Goal: Task Accomplishment & Management: Use online tool/utility

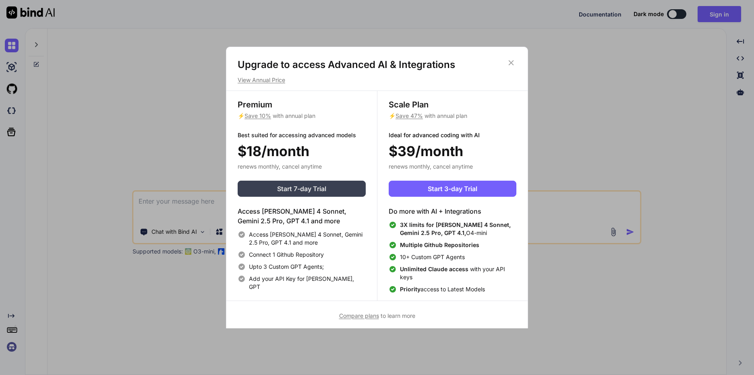
click at [289, 192] on span "Start 7-day Trial" at bounding box center [301, 189] width 49 height 10
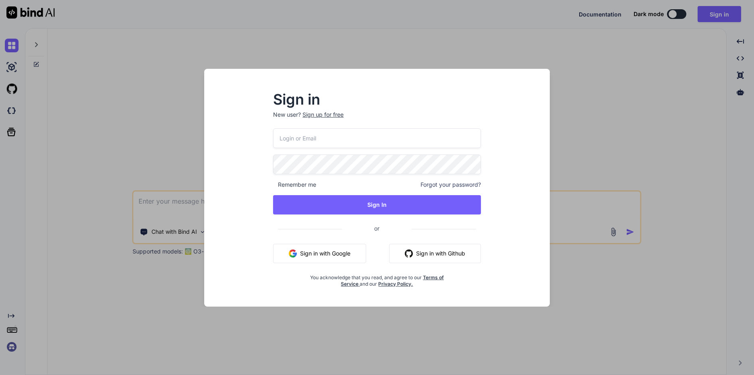
click at [313, 253] on button "Sign in with Google" at bounding box center [319, 253] width 93 height 19
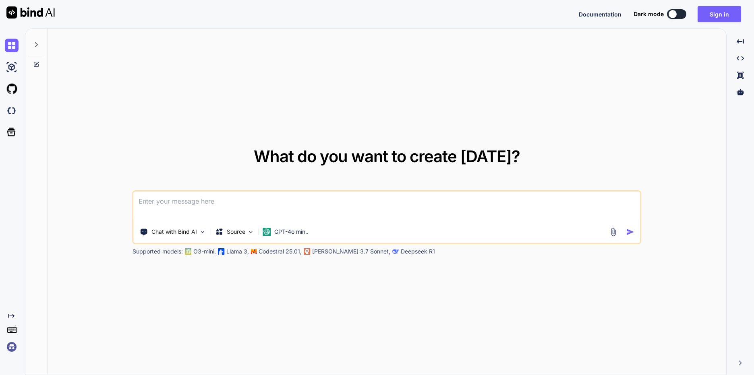
click at [676, 13] on div at bounding box center [672, 14] width 8 height 8
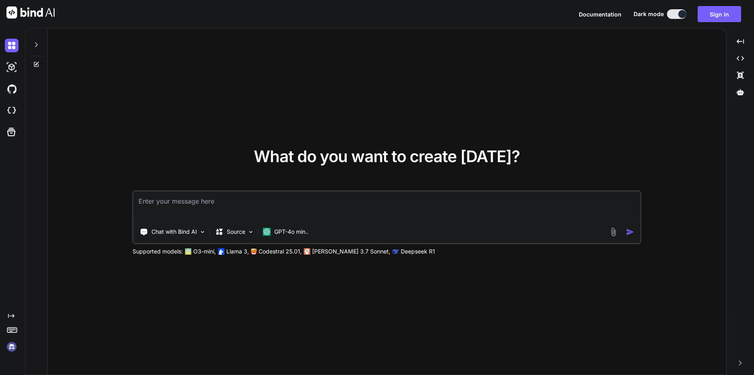
click at [215, 89] on div "What do you want to create [DATE]? Chat with Bind AI Source GPT-4o min.. Suppor…" at bounding box center [387, 202] width 678 height 347
click at [207, 199] on textarea at bounding box center [387, 207] width 506 height 30
paste textarea
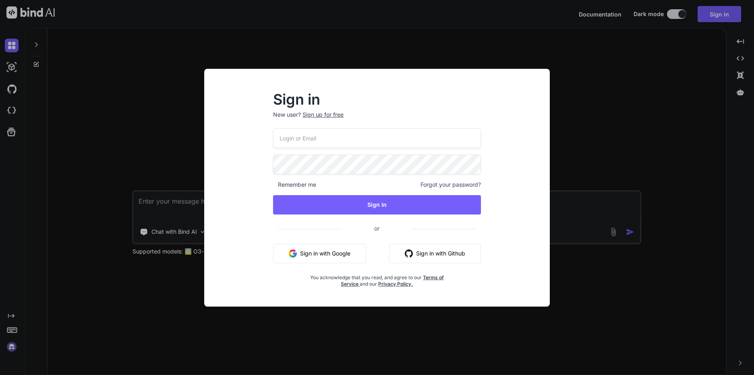
click at [323, 257] on button "Sign in with Google" at bounding box center [319, 253] width 93 height 19
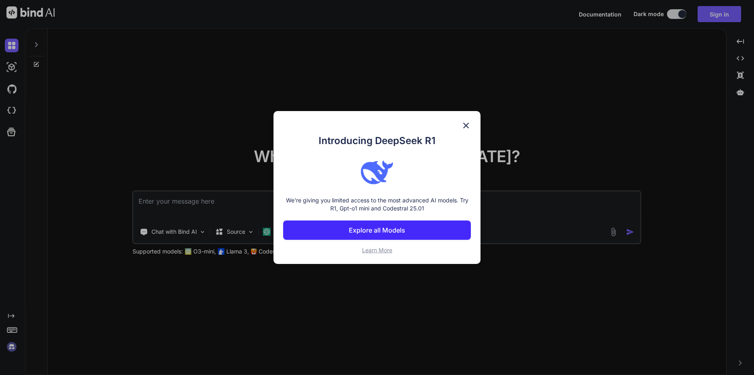
click at [467, 125] on img at bounding box center [466, 126] width 10 height 10
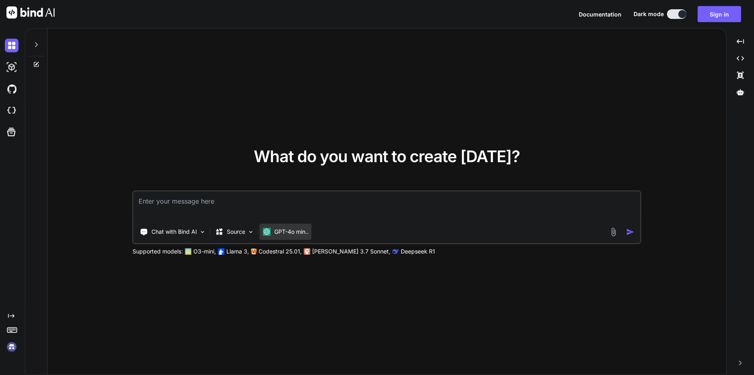
click at [305, 231] on p "GPT-4o min.." at bounding box center [291, 232] width 34 height 8
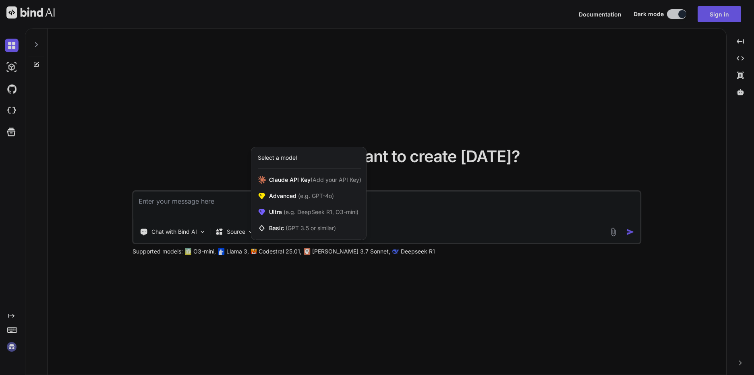
click at [341, 325] on div at bounding box center [377, 187] width 754 height 375
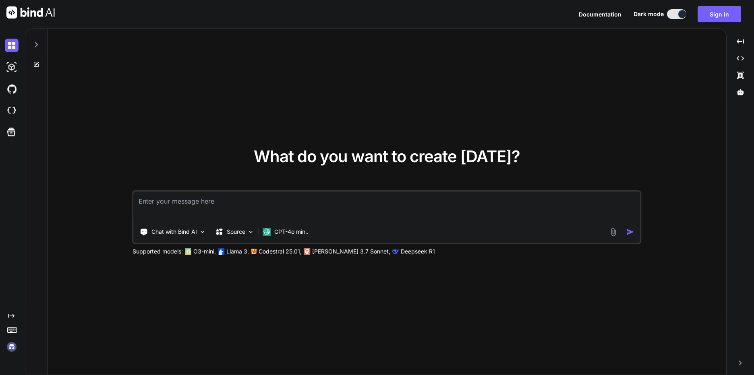
click at [228, 199] on textarea at bounding box center [387, 207] width 506 height 30
paste textarea
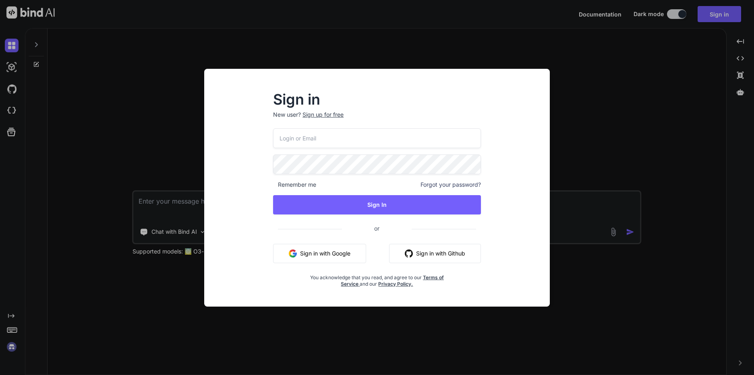
paste textarea
click at [316, 248] on button "Sign in with Google" at bounding box center [319, 253] width 93 height 19
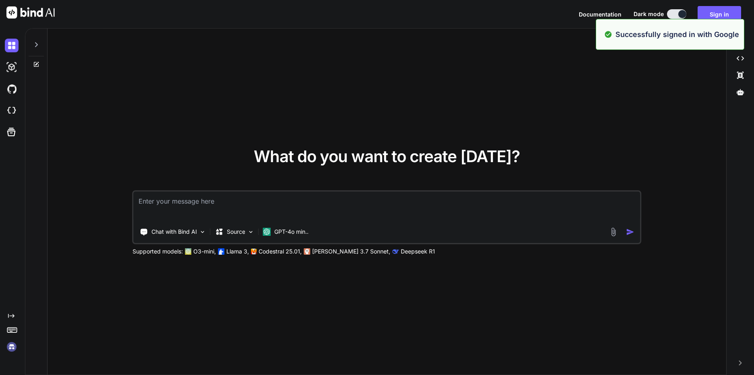
click at [648, 116] on div "What do you want to create today? Chat with Bind AI Source GPT-4o min.. Support…" at bounding box center [387, 202] width 678 height 347
click at [236, 212] on textarea at bounding box center [387, 207] width 506 height 30
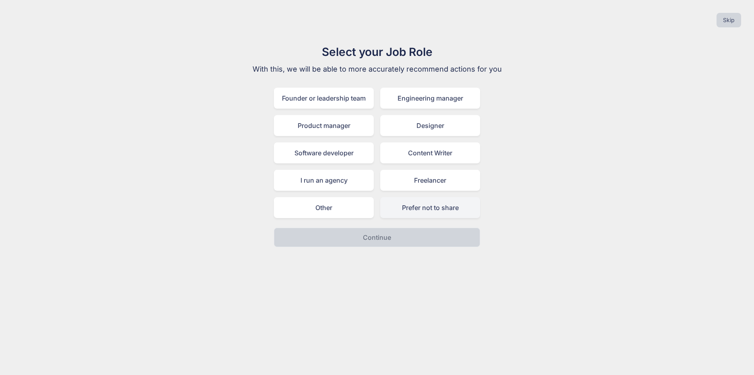
click at [443, 210] on div "Prefer not to share" at bounding box center [430, 207] width 100 height 21
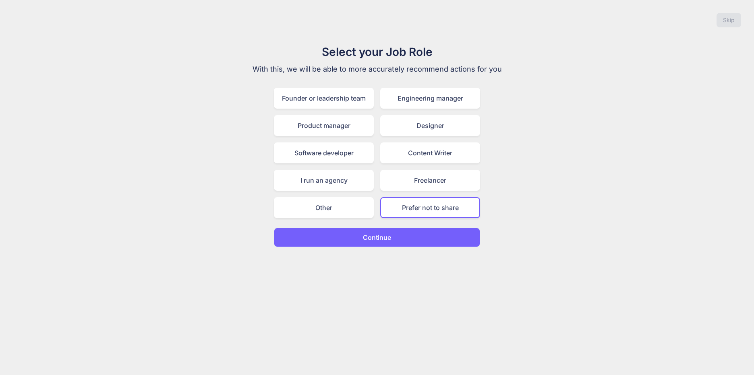
click at [413, 245] on button "Continue" at bounding box center [377, 237] width 206 height 19
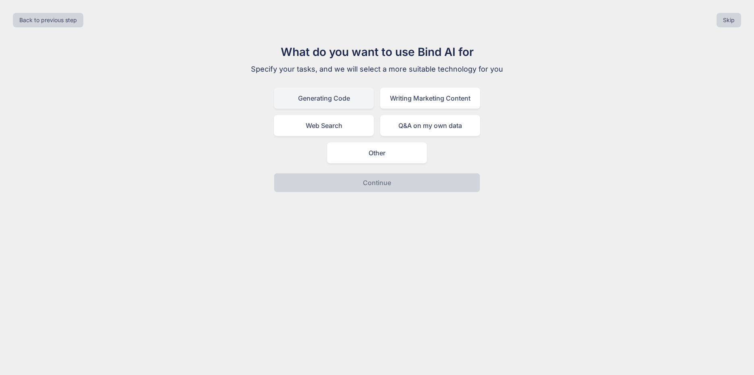
click at [334, 96] on div "Generating Code" at bounding box center [324, 98] width 100 height 21
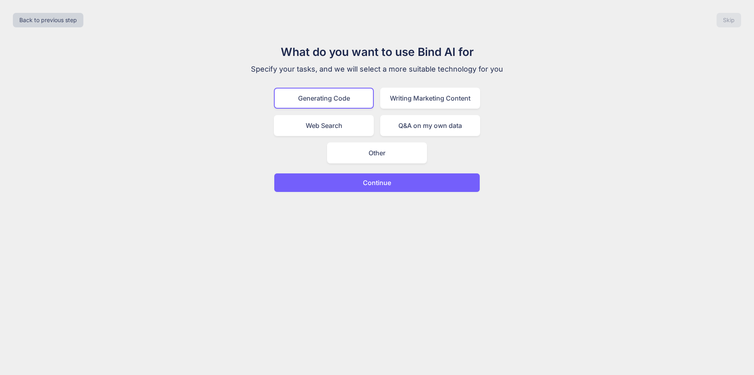
click at [386, 191] on button "Continue" at bounding box center [377, 182] width 206 height 19
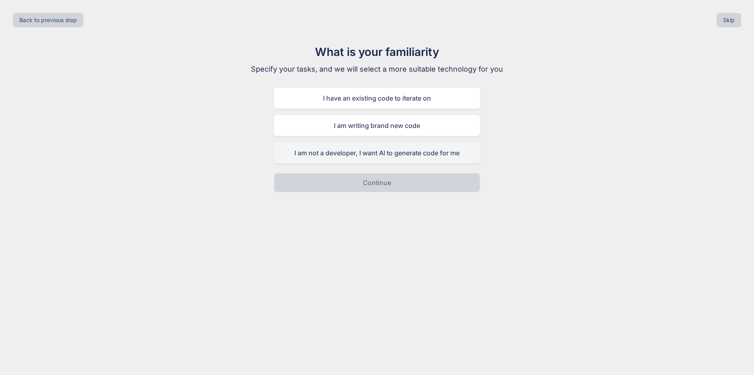
click at [413, 154] on div "I am not a developer, I want AI to generate code for me" at bounding box center [377, 153] width 206 height 21
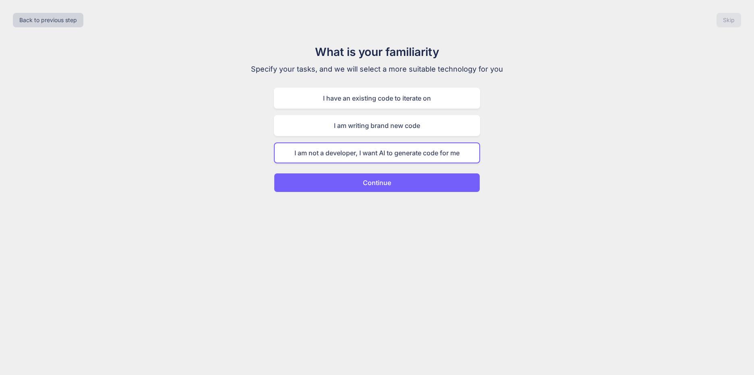
click at [398, 178] on button "Continue" at bounding box center [377, 182] width 206 height 19
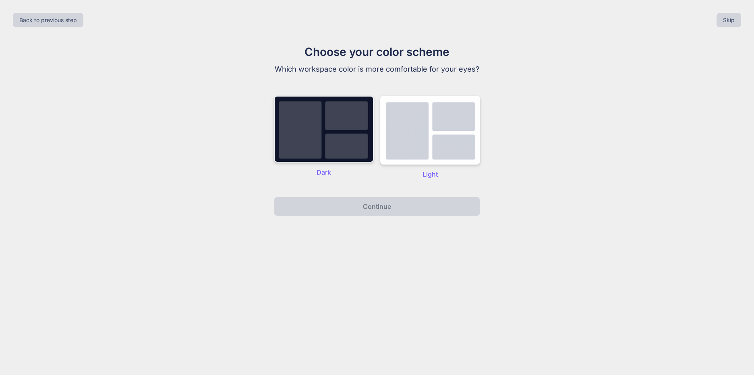
click at [305, 148] on img at bounding box center [324, 129] width 100 height 67
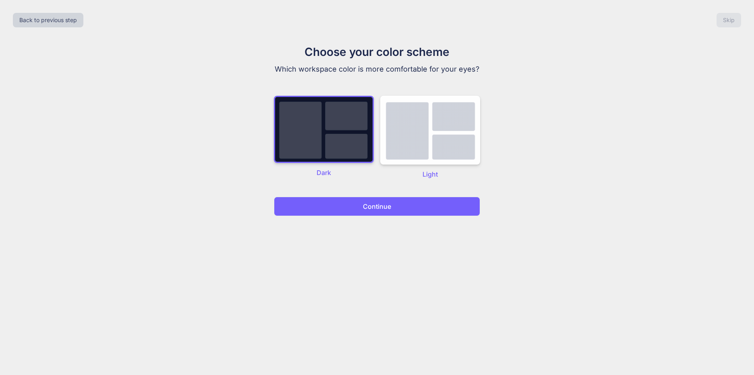
click at [372, 213] on button "Continue" at bounding box center [377, 206] width 206 height 19
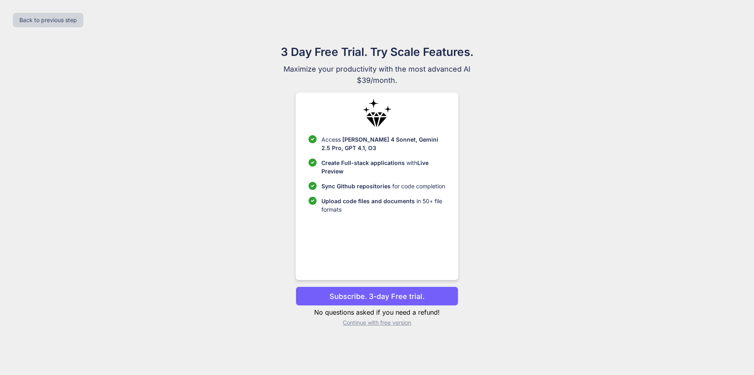
click at [355, 319] on p "Continue with free version" at bounding box center [376, 323] width 162 height 8
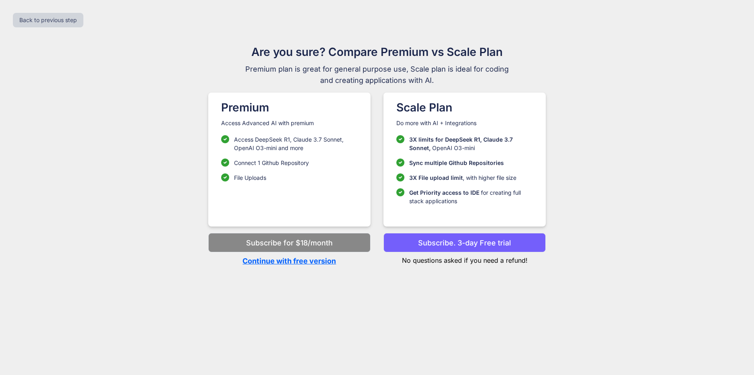
click at [240, 116] on h1 "Premium" at bounding box center [289, 107] width 136 height 17
click at [301, 149] on p "Access DeepSeek R1, Claude 3.7 Sonnet, OpenAI O3-mini and more" at bounding box center [296, 143] width 124 height 17
click at [289, 238] on p "Subscribe for $18/month" at bounding box center [289, 243] width 87 height 11
click at [286, 145] on p "Access DeepSeek R1, Claude 3.7 Sonnet, OpenAI O3-mini and more" at bounding box center [296, 143] width 124 height 17
click at [60, 10] on div "Back to previous step" at bounding box center [376, 19] width 741 height 27
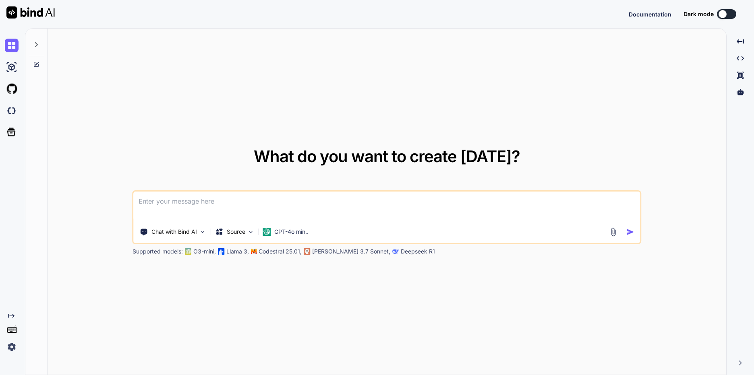
click at [190, 200] on textarea at bounding box center [387, 207] width 506 height 30
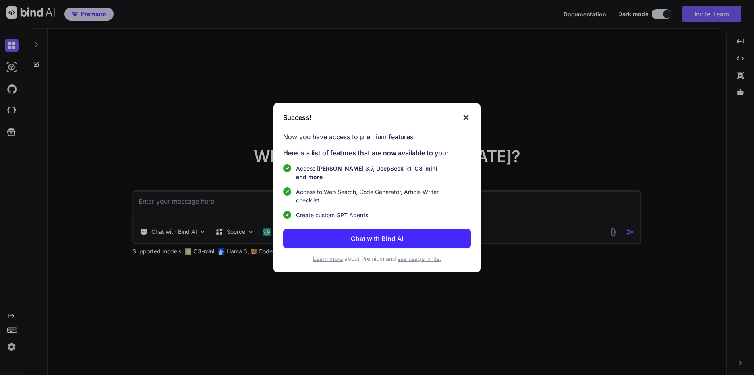
type textarea "x"
drag, startPoint x: 471, startPoint y: 112, endPoint x: 461, endPoint y: 121, distance: 13.1
click at [469, 114] on div "Success! Now you have access to premium features! Here is a list of features th…" at bounding box center [376, 187] width 207 height 169
click at [469, 121] on img at bounding box center [466, 118] width 10 height 10
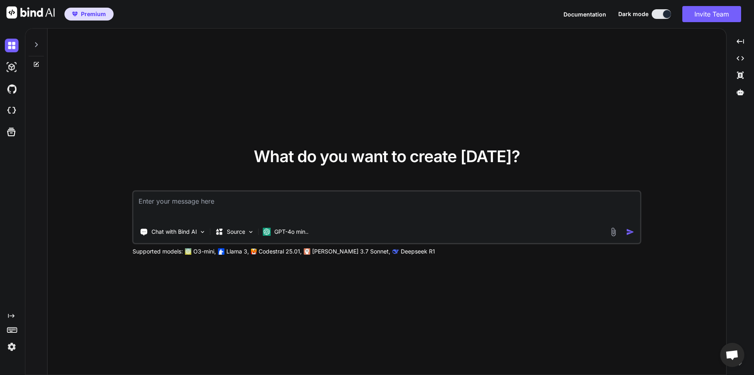
click at [525, 109] on div "What do you want to create today? Chat with Bind AI Source GPT-4o min.. Support…" at bounding box center [387, 202] width 678 height 347
click at [220, 203] on textarea at bounding box center [387, 207] width 506 height 30
paste textarea "Project Brief: Community Garden Planner App 1. Vision & Executive Summary The p…"
type textarea "Project Brief: Community Garden Planner App 1. Vision & Executive Summary The p…"
type textarea "x"
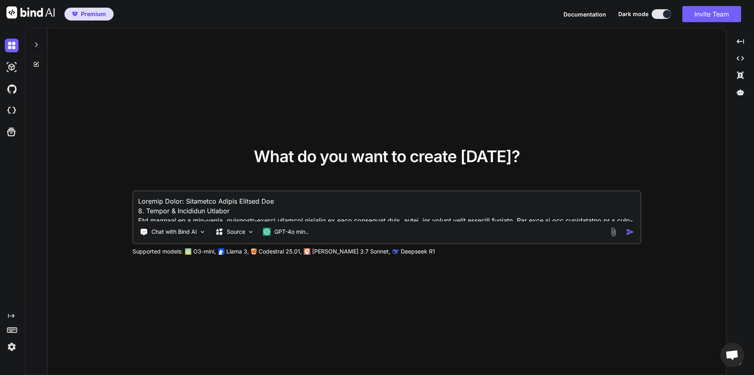
scroll to position [986, 0]
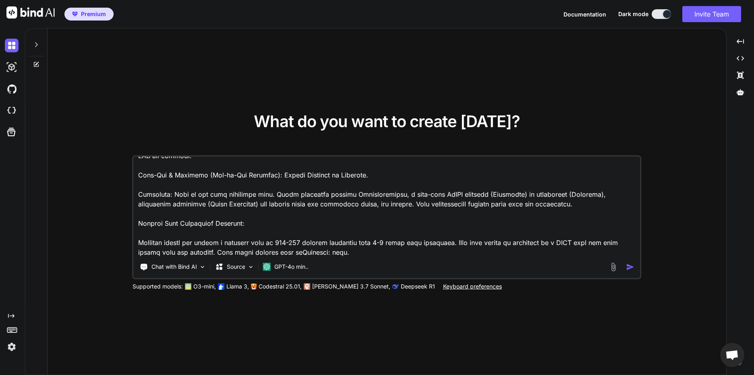
type textarea "Project Brief: Community Garden Planner App 1. Vision & Executive Summary The p…"
click at [624, 264] on div at bounding box center [622, 266] width 29 height 9
click at [628, 267] on img "button" at bounding box center [630, 267] width 8 height 8
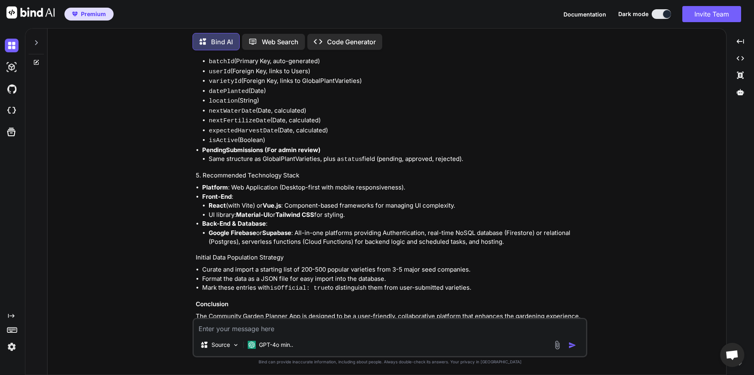
scroll to position [841, 0]
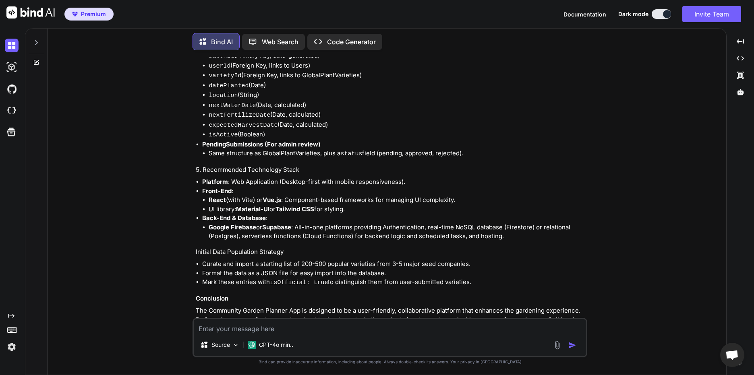
click at [499, 306] on p "The Community Garden Planner App is designed to be a user-friendly, collaborati…" at bounding box center [391, 315] width 390 height 18
click at [349, 41] on p "Code Generator" at bounding box center [351, 42] width 49 height 10
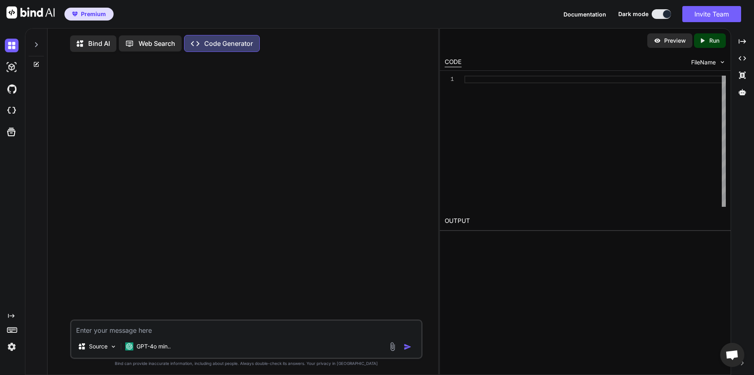
type textarea "x"
click at [35, 43] on icon at bounding box center [36, 44] width 6 height 6
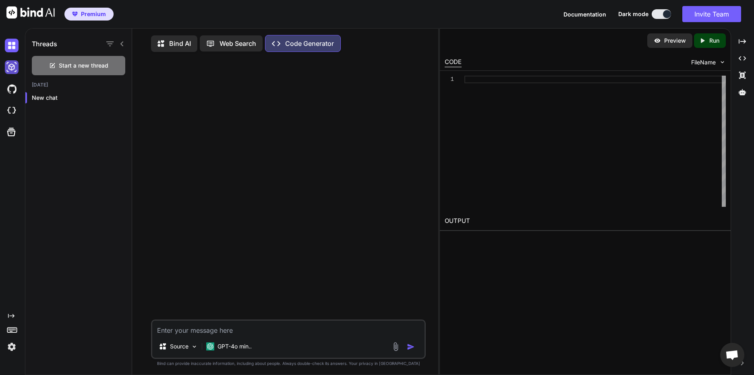
click at [10, 63] on div at bounding box center [13, 67] width 17 height 22
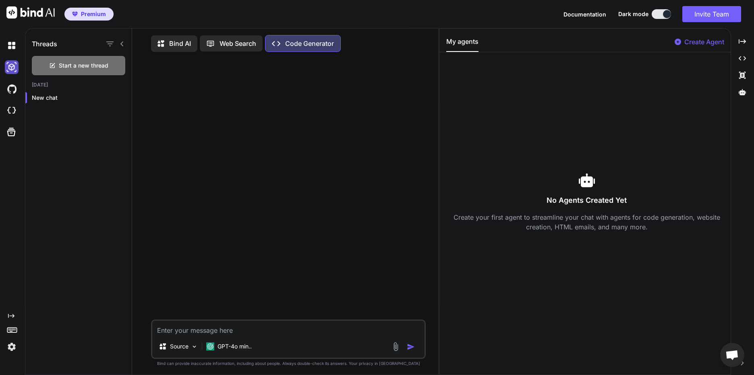
click at [12, 68] on img at bounding box center [12, 67] width 14 height 14
click at [10, 87] on img at bounding box center [12, 89] width 14 height 14
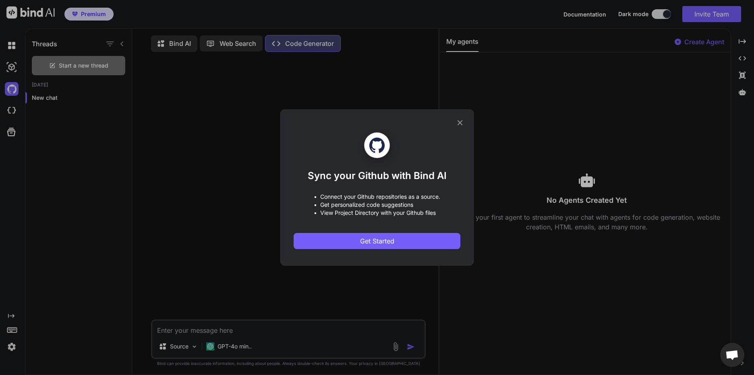
click at [461, 123] on icon at bounding box center [459, 122] width 9 height 9
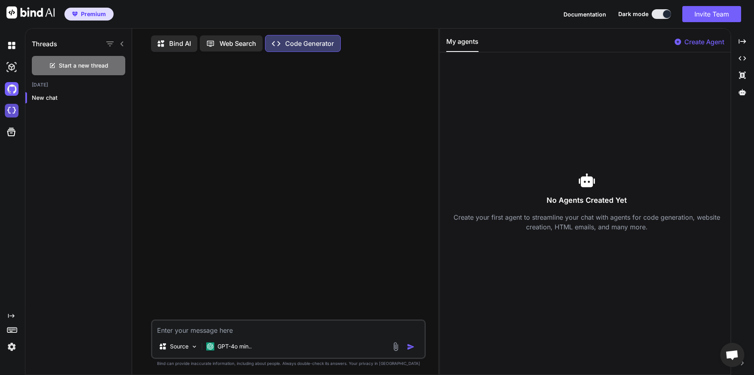
click at [14, 107] on img at bounding box center [12, 111] width 14 height 14
click at [183, 335] on textarea at bounding box center [288, 328] width 272 height 14
click at [7, 129] on icon at bounding box center [11, 131] width 11 height 11
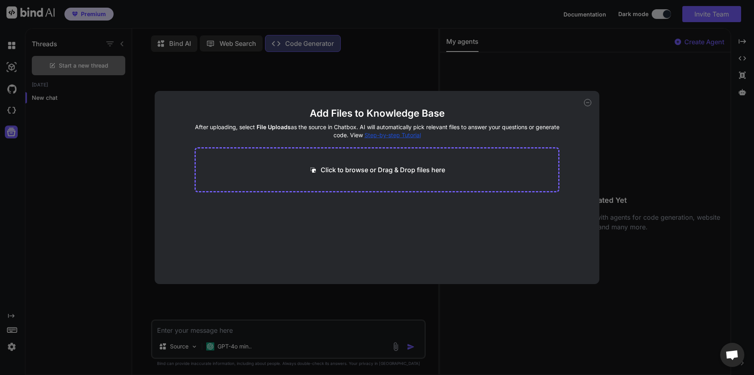
click at [587, 103] on icon at bounding box center [587, 102] width 7 height 7
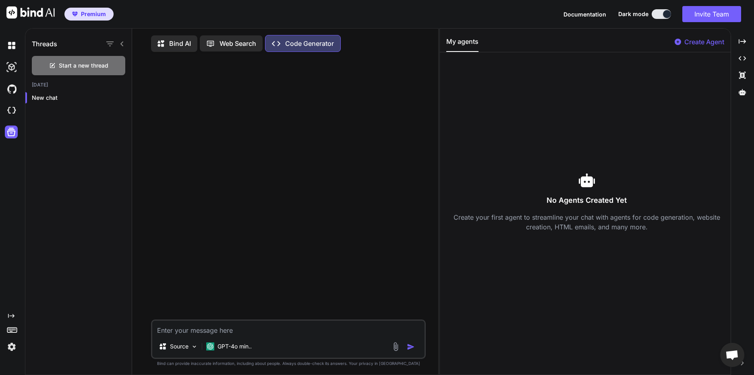
click at [12, 328] on rect at bounding box center [11, 330] width 9 height 5
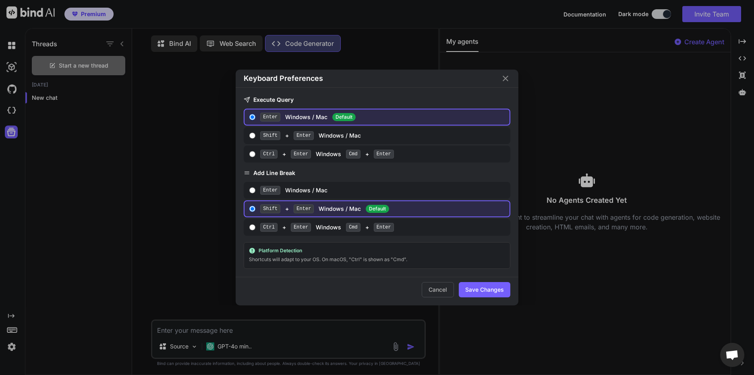
click at [12, 328] on div "Keyboard Preferences Execute Query Enter Windows / Mac Default Shift + Enter Wi…" at bounding box center [377, 187] width 754 height 375
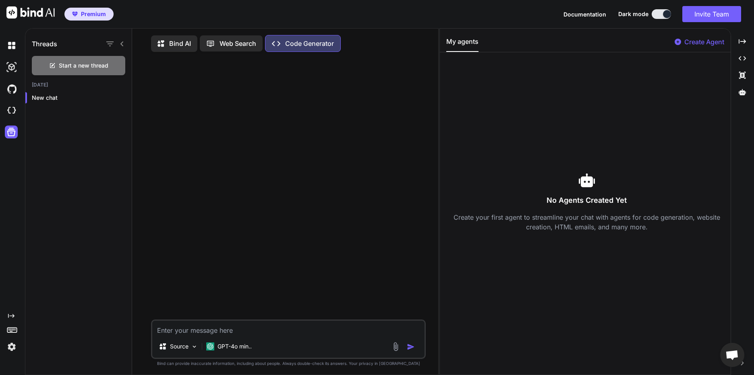
click at [9, 314] on icon "Created with Pixso." at bounding box center [11, 316] width 6 height 6
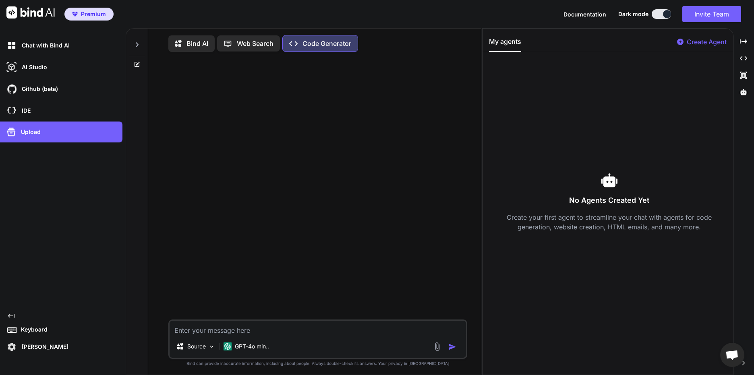
click at [12, 314] on icon "Created with Pixso." at bounding box center [11, 316] width 6 height 6
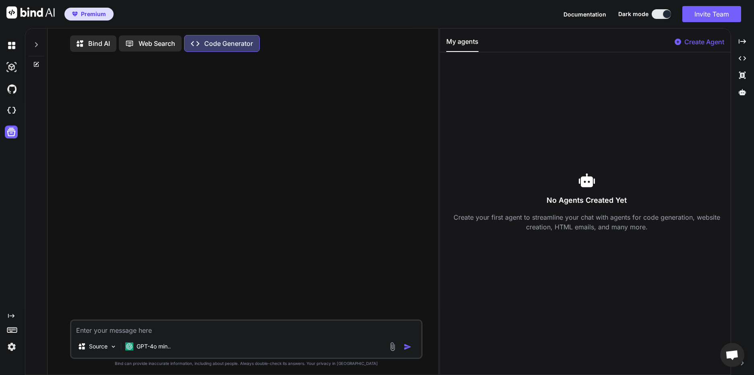
click at [12, 347] on img at bounding box center [12, 347] width 14 height 14
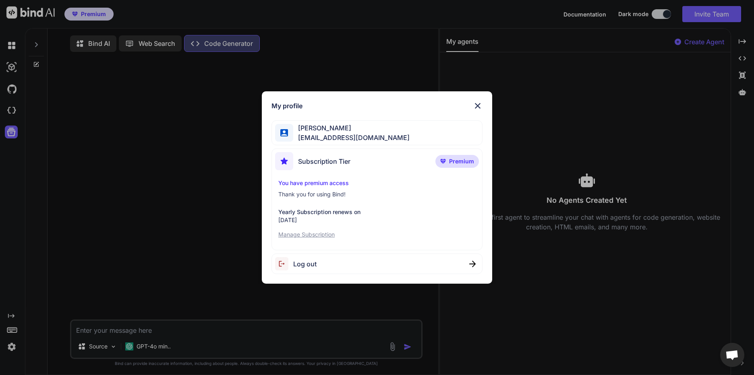
click at [12, 347] on div "My profile Mike Shannon mshannon9481@gmail.com Subscription Tier Premium You ha…" at bounding box center [377, 187] width 754 height 375
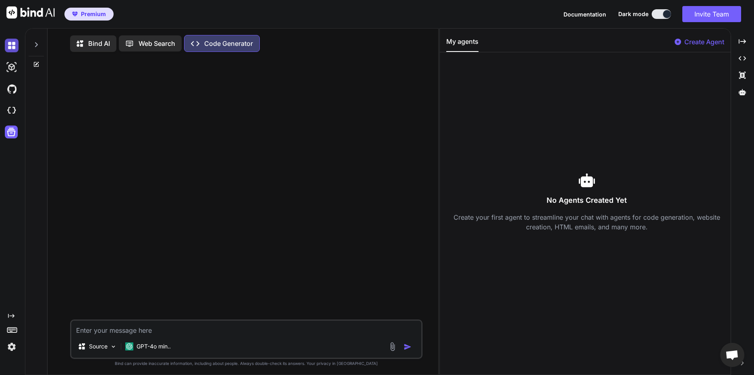
click at [14, 46] on img at bounding box center [12, 46] width 14 height 14
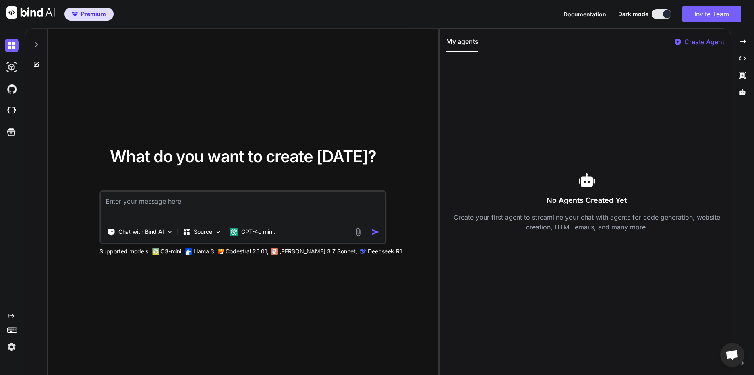
click at [35, 42] on icon at bounding box center [36, 44] width 3 height 5
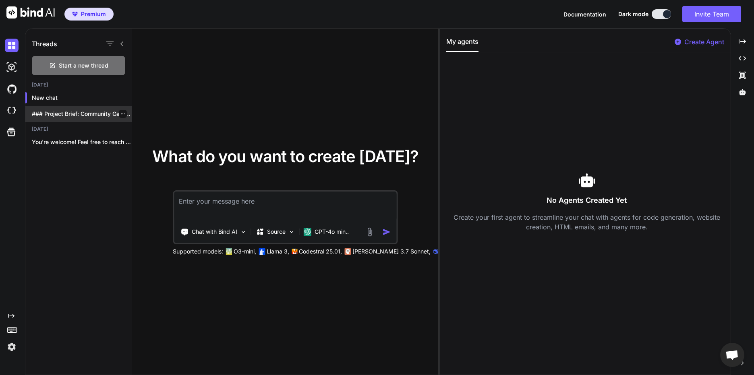
click at [73, 107] on div "### Project Brief: Community Garden Planner App..." at bounding box center [78, 114] width 106 height 16
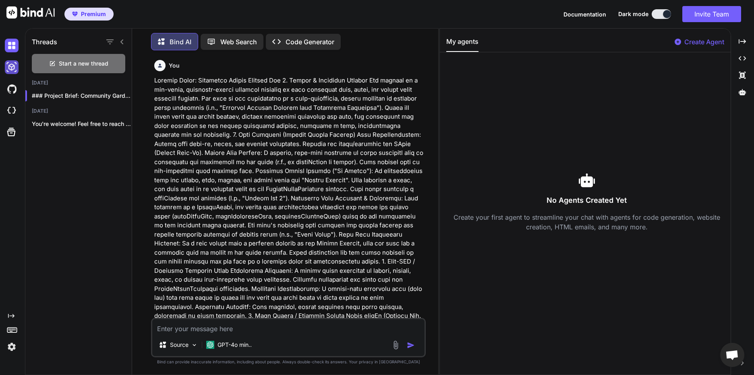
click at [9, 70] on img at bounding box center [12, 67] width 14 height 14
click at [10, 87] on img at bounding box center [12, 89] width 14 height 14
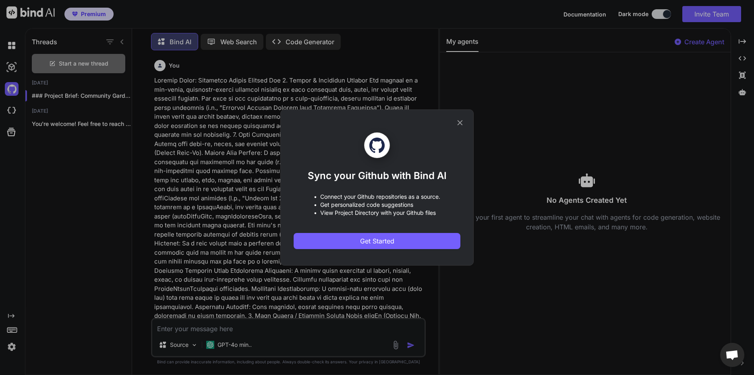
click at [456, 121] on icon at bounding box center [459, 122] width 9 height 9
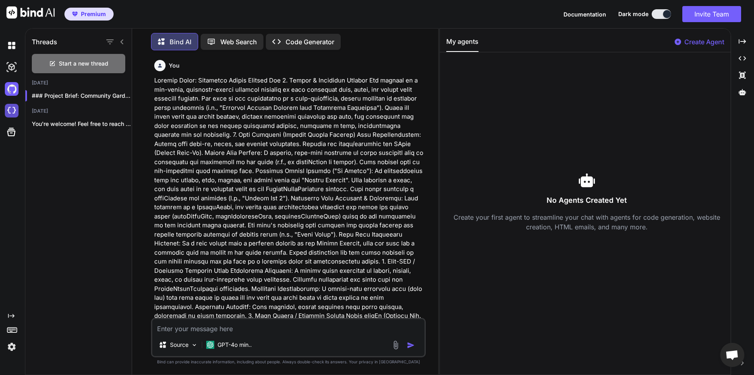
click at [13, 111] on img at bounding box center [12, 111] width 14 height 14
click at [8, 52] on img at bounding box center [12, 46] width 14 height 14
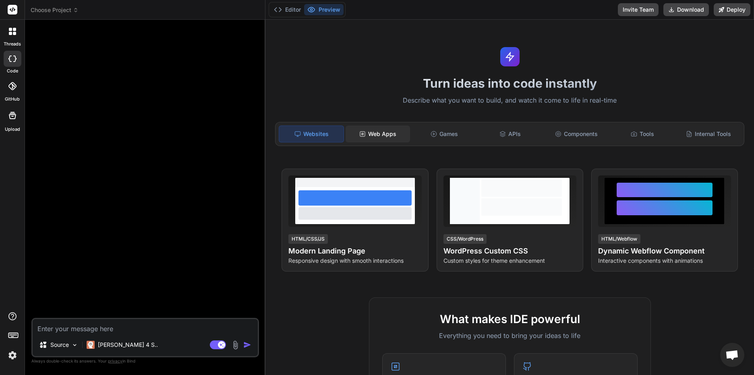
click at [384, 135] on div "Web Apps" at bounding box center [377, 134] width 64 height 17
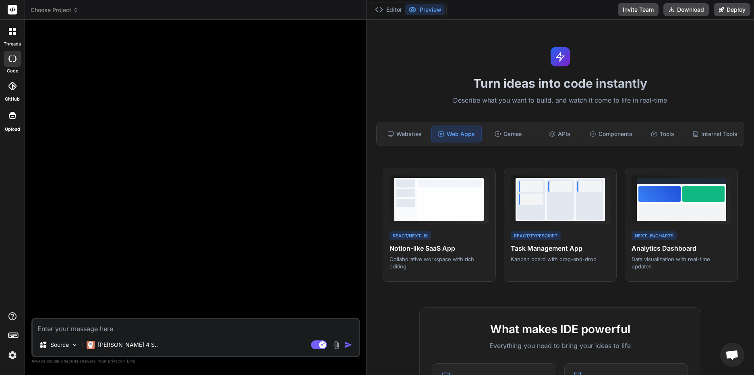
drag, startPoint x: 264, startPoint y: 106, endPoint x: 353, endPoint y: 109, distance: 88.6
click at [353, 109] on div "Bind AI Web Search Created with Pixso. Code Generator Source [PERSON_NAME] 4 S.…" at bounding box center [195, 197] width 341 height 355
click at [11, 30] on icon at bounding box center [10, 29] width 3 height 3
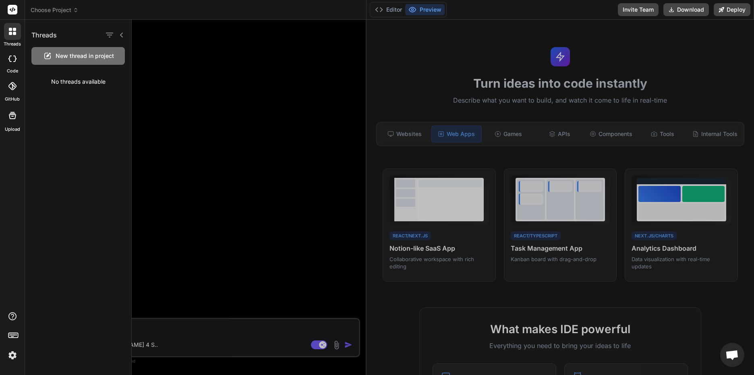
click at [58, 55] on span "New thread in project" at bounding box center [85, 56] width 58 height 8
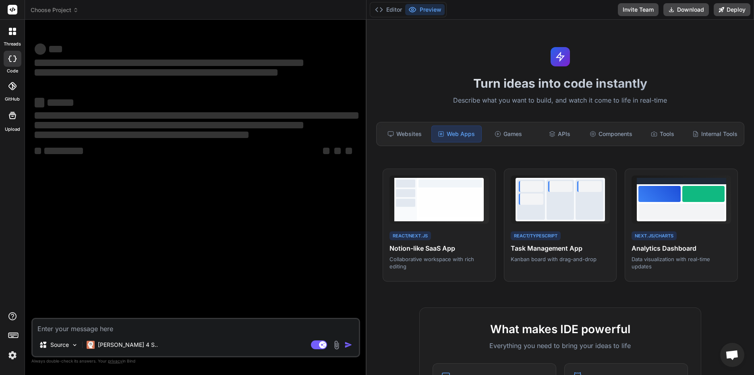
type textarea "x"
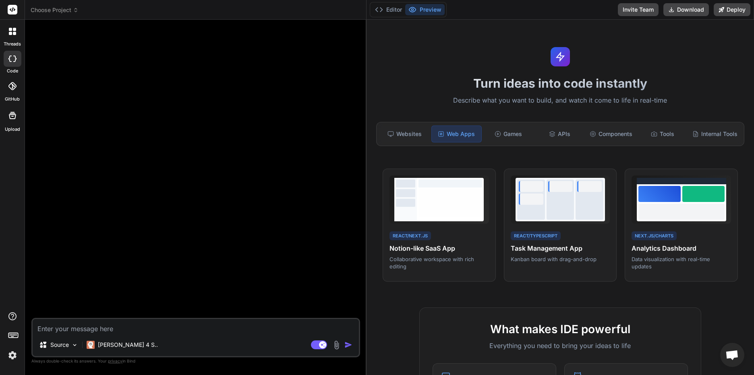
click at [17, 10] on div at bounding box center [12, 10] width 25 height 20
click at [9, 10] on rect at bounding box center [13, 10] width 10 height 10
click at [74, 11] on icon at bounding box center [76, 10] width 6 height 6
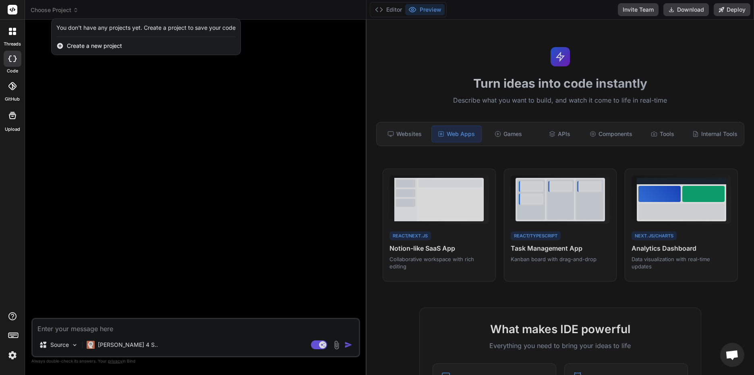
click at [59, 45] on icon at bounding box center [60, 46] width 6 height 6
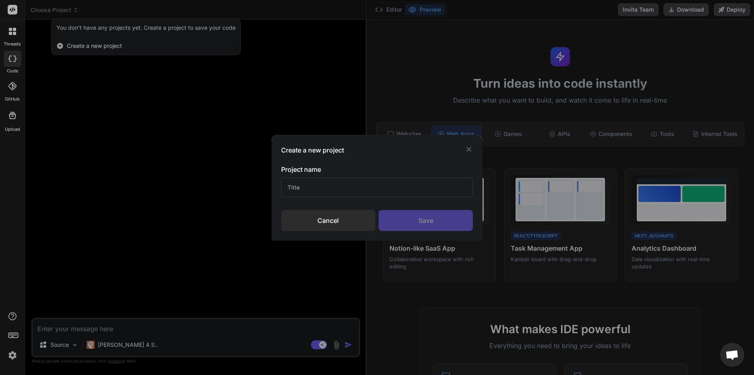
drag, startPoint x: 312, startPoint y: 183, endPoint x: 313, endPoint y: 188, distance: 4.5
click at [312, 185] on input "text" at bounding box center [377, 188] width 192 height 20
type input "Garden"
click at [424, 220] on div "Save" at bounding box center [425, 220] width 94 height 21
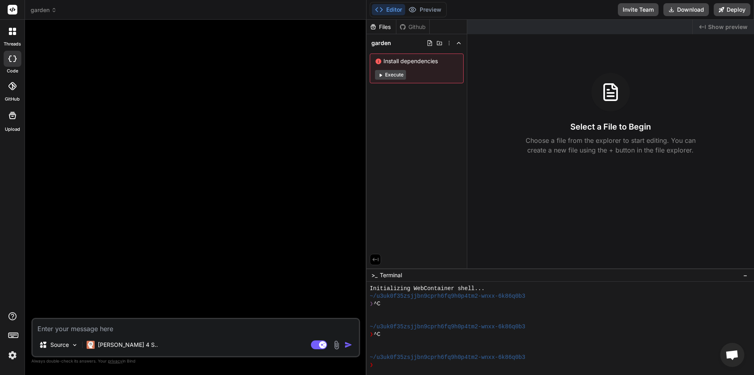
click at [113, 324] on textarea at bounding box center [196, 326] width 326 height 14
click at [73, 328] on textarea at bounding box center [196, 326] width 326 height 14
paste textarea "Project Brief: Community Garden Planner App 1. Vision & Executive Summary The p…"
type textarea "x"
type textarea "Project Brief: Community Garden Planner App 1. Vision & Executive Summary The p…"
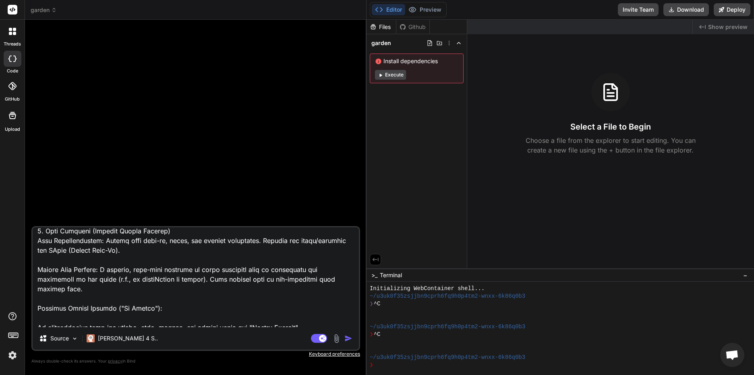
scroll to position [0, 0]
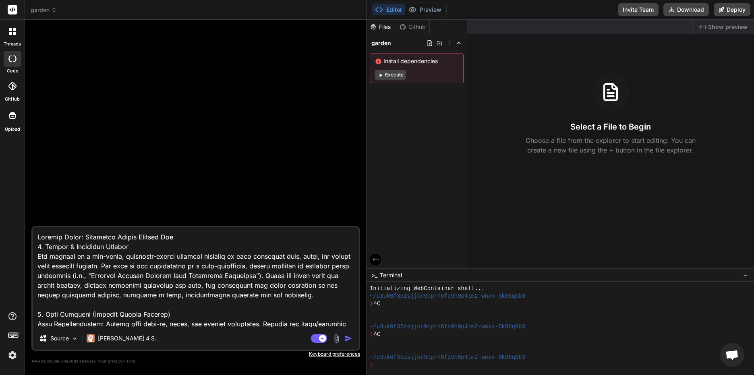
click at [37, 239] on textarea at bounding box center [196, 277] width 326 height 100
type textarea "x"
type textarea "Project Brief: Community Garden Planner App 1. Vision & Executive Summary The p…"
type textarea "x"
type textarea "IProject Brief: Community Garden Planner App 1. Vision & Executive Summary The …"
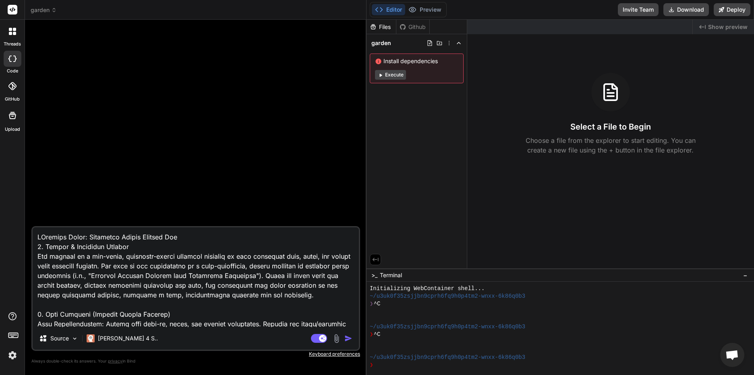
type textarea "x"
type textarea "I Project Brief: Community Garden Planner App 1. Vision & Executive Summary The…"
type textarea "x"
type textarea "I wProject Brief: Community Garden Planner App 1. Vision & Executive Summary Th…"
type textarea "x"
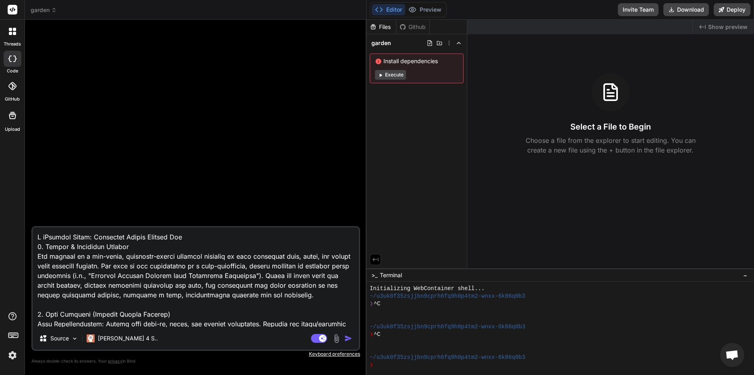
type textarea "I woProject Brief: Community Garden Planner App 1. Vision & Executive Summary T…"
type textarea "x"
type textarea "I wouProject Brief: Community Garden Planner App 1. Vision & Executive Summary …"
type textarea "x"
type textarea "I woulProject Brief: Community Garden Planner App 1. Vision & Executive Summary…"
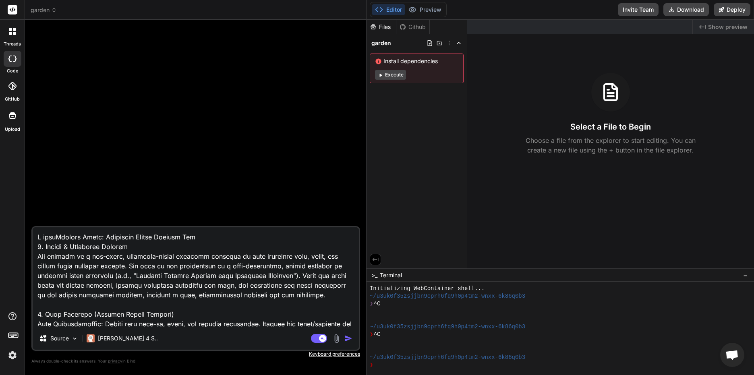
type textarea "x"
type textarea "I wouldProject Brief: Community Garden Planner App 1. Vision & Executive Summar…"
type textarea "x"
type textarea "I would Project Brief: Community Garden Planner App 1. Vision & Executive Summa…"
type textarea "x"
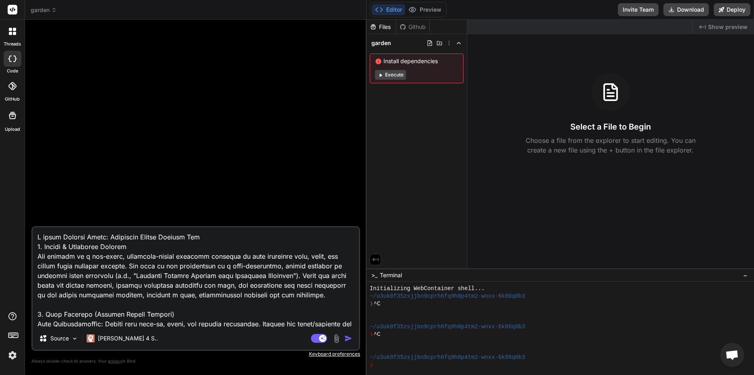
type textarea "I would lProject Brief: Community Garden Planner App 1. Vision & Executive Summ…"
type textarea "x"
type textarea "I would liProject Brief: Community Garden Planner App 1. Vision & Executive Sum…"
type textarea "x"
type textarea "I would likProject Brief: Community Garden Planner App 1. Vision & Executive Su…"
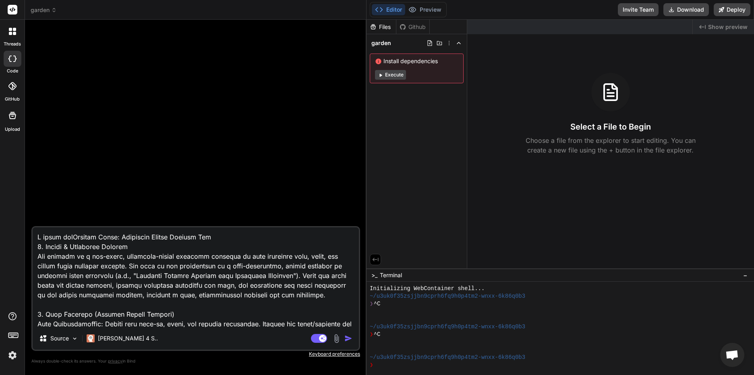
type textarea "x"
type textarea "I would likeProject Brief: Community Garden Planner App 1. Vision & Executive S…"
type textarea "x"
type textarea "I would like Project Brief: Community Garden Planner App 1. Vision & Executive …"
type textarea "x"
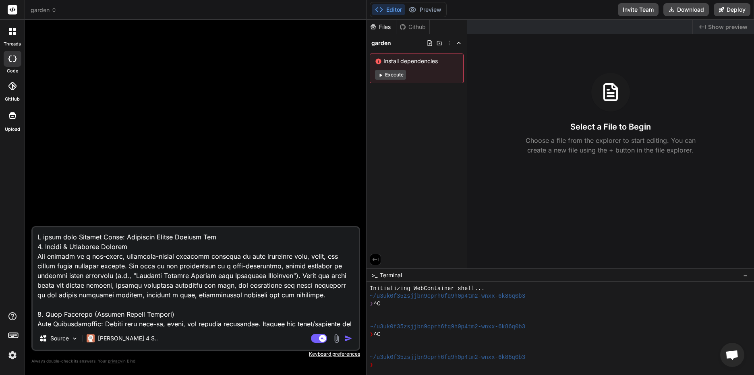
type textarea "I would like tProject Brief: Community Garden Planner App 1. Vision & Executive…"
type textarea "x"
type textarea "I would like toProject Brief: Community Garden Planner App 1. Vision & Executiv…"
type textarea "x"
type textarea "I would like to Project Brief: Community Garden Planner App 1. Vision & Executi…"
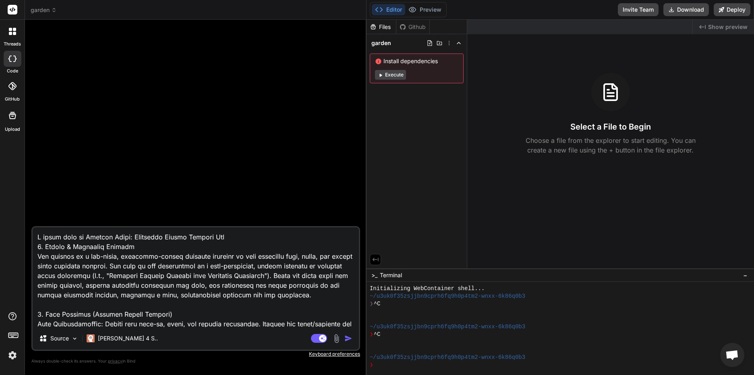
type textarea "x"
type textarea "I would like to bProject Brief: Community Garden Planner App 1. Vision & Execut…"
type textarea "x"
type textarea "I would like to buProject Brief: Community Garden Planner App 1. Vision & Execu…"
type textarea "x"
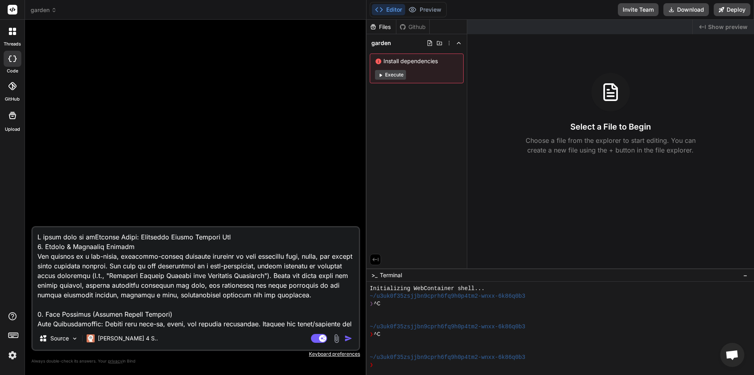
type textarea "I would like to buiProject Brief: Community Garden Planner App 1. Vision & Exec…"
type textarea "x"
type textarea "I would like to builProject Brief: Community Garden Planner App 1. Vision & Exe…"
type textarea "x"
type textarea "I would like to buildProject Brief: Community Garden Planner App 1. Vision & Ex…"
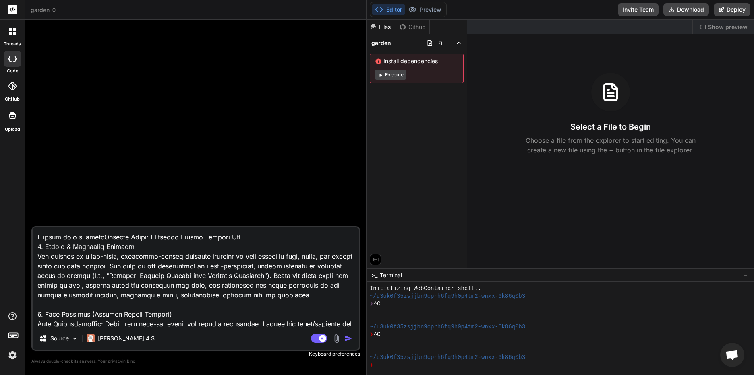
type textarea "x"
type textarea "I would like to build Project Brief: Community Garden Planner App 1. Vision & E…"
type textarea "x"
type textarea "I would like to build tProject Brief: Community Garden Planner App 1. Vision & …"
type textarea "x"
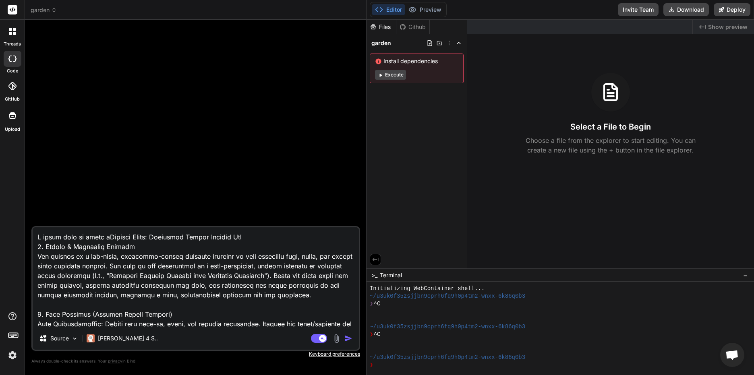
type textarea "I would like to build thProject Brief: Community Garden Planner App 1. Vision &…"
type textarea "x"
type textarea "I would like to build theProject Brief: Community Garden Planner App 1. Vision …"
type textarea "x"
type textarea "I would like to build the Project Brief: Community Garden Planner App 1. Vision…"
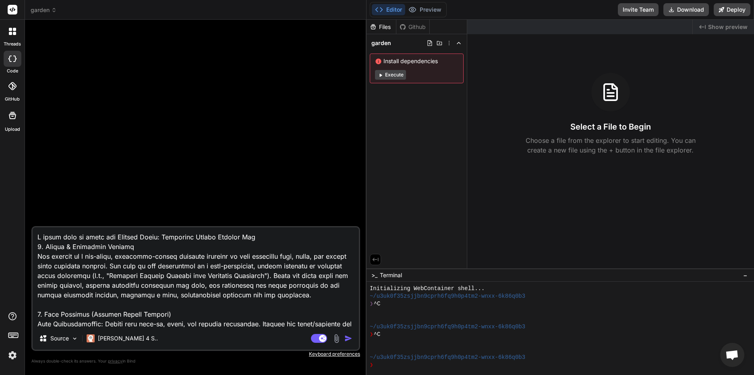
type textarea "x"
type textarea "I would like to build the fProject Brief: Community Garden Planner App 1. Visio…"
type textarea "x"
type textarea "I would like to build the foProject Brief: Community Garden Planner App 1. Visi…"
type textarea "x"
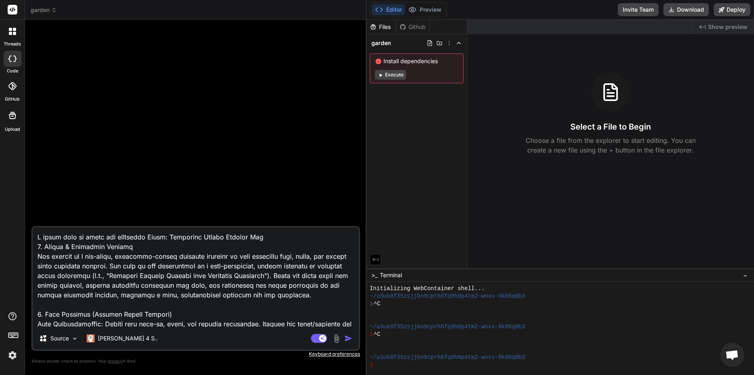
type textarea "I would like to build the folProject Brief: Community Garden Planner App 1. Vis…"
type textarea "x"
type textarea "I would like to build the follProject Brief: Community Garden Planner App 1. Vi…"
type textarea "x"
type textarea "I would like to build the folloProject Brief: Community Garden Planner App 1. V…"
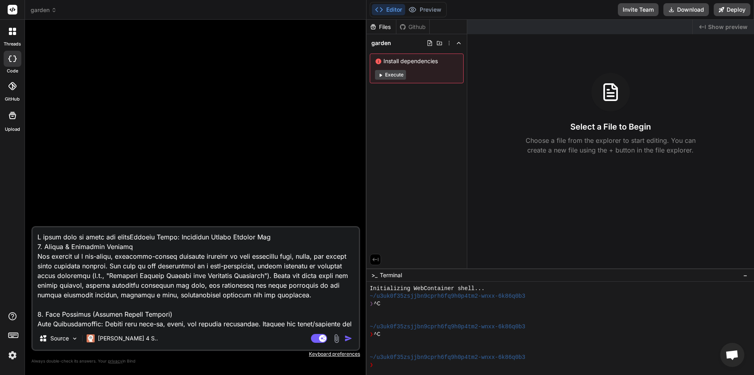
type textarea "x"
type textarea "I would like to build the followProject Brief: Community Garden Planner App 1. …"
type textarea "x"
type textarea "I would like to build the followiProject Brief: Community Garden Planner App 1.…"
type textarea "x"
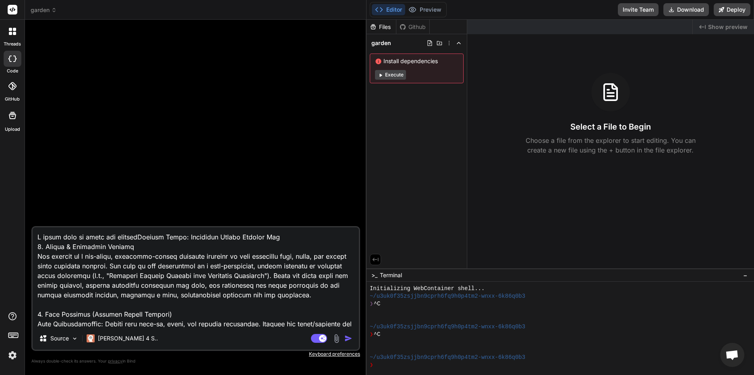
type textarea "I would like to build the followinProject Brief: Community Garden Planner App 1…"
type textarea "x"
type textarea "I would like to build the followingProject Brief: Community Garden Planner App …"
type textarea "x"
type textarea "I would like to build the following:Project Brief: Community Garden Planner App…"
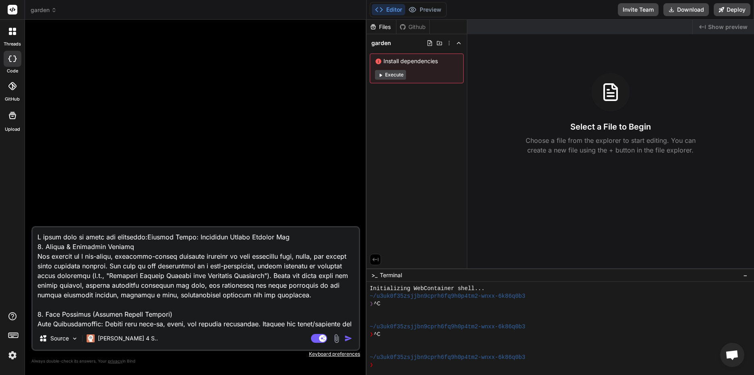
type textarea "x"
type textarea "I would like to build the following: Project Brief: Community Garden Planner Ap…"
type textarea "x"
type textarea "I would like to build the following: Project Brief: Community Garden Planner Ap…"
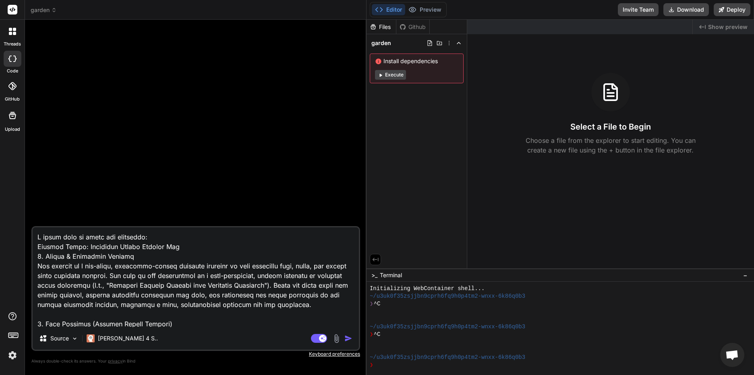
type textarea "x"
type textarea "I would like to build the following: Project Brief: Community Garden Planner Ap…"
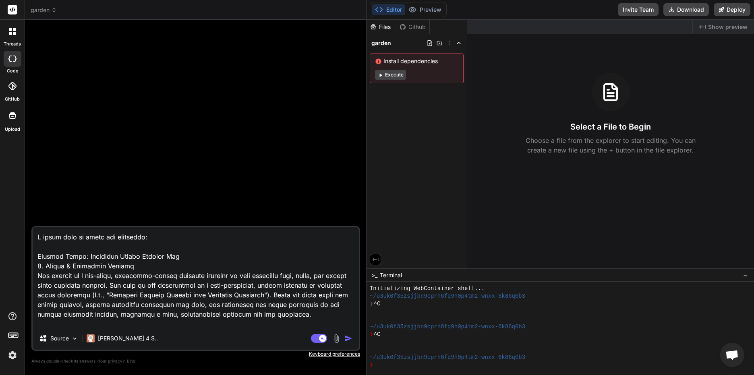
click at [149, 238] on textarea at bounding box center [196, 277] width 326 height 100
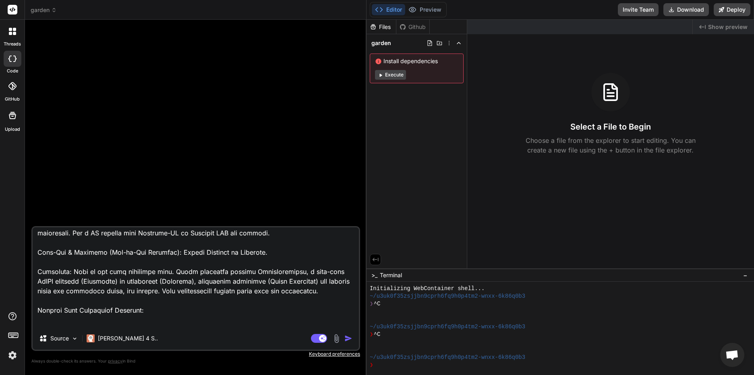
scroll to position [1103, 0]
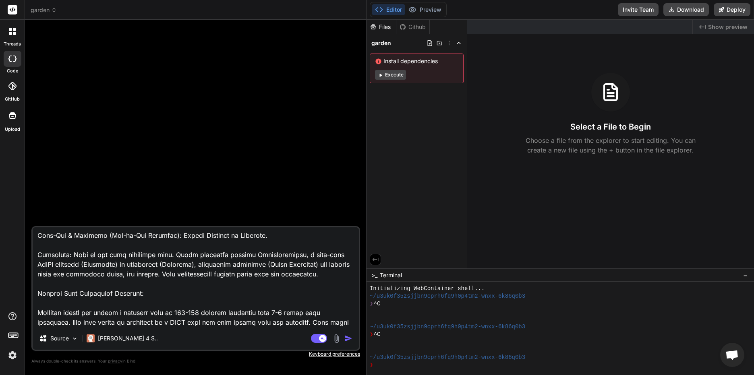
click at [150, 320] on textarea at bounding box center [196, 277] width 326 height 100
type textarea "x"
type textarea "I would like to build the following: Project Brief: Community Garden Planner Ap…"
type textarea "x"
type textarea "I would like to build the following: Project Brief: Community Garden Planner Ap…"
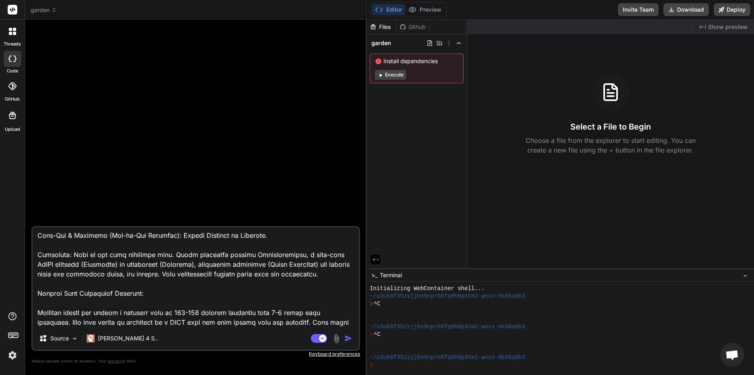
type textarea "x"
type textarea "I would like to build the following: Project Brief: Community Garden Planner Ap…"
type textarea "x"
type textarea "I would like to build the following: Project Brief: Community Garden Planner Ap…"
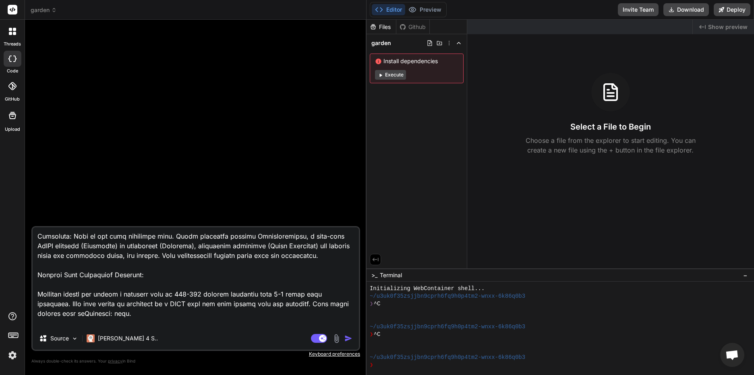
type textarea "x"
type textarea "I would like to build the following: Project Brief: Community Garden Planner Ap…"
type textarea "x"
type textarea "I would like to build the following: Project Brief: Community Garden Planner Ap…"
type textarea "x"
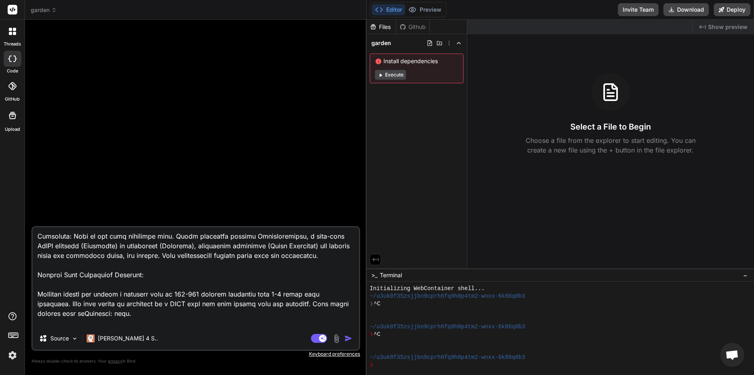
type textarea "I would like to build the following: Project Brief: Community Garden Planner Ap…"
type textarea "x"
type textarea "I would like to build the following: Project Brief: Community Garden Planner Ap…"
type textarea "x"
type textarea "I would like to build the following: Project Brief: Community Garden Planner Ap…"
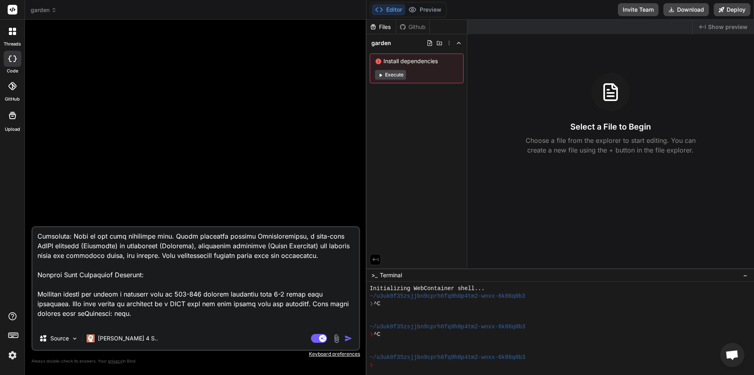
type textarea "x"
type textarea "I would like to build the following: Project Brief: Community Garden Planner Ap…"
type textarea "x"
type textarea "I would like to build the following: Project Brief: Community Garden Planner Ap…"
type textarea "x"
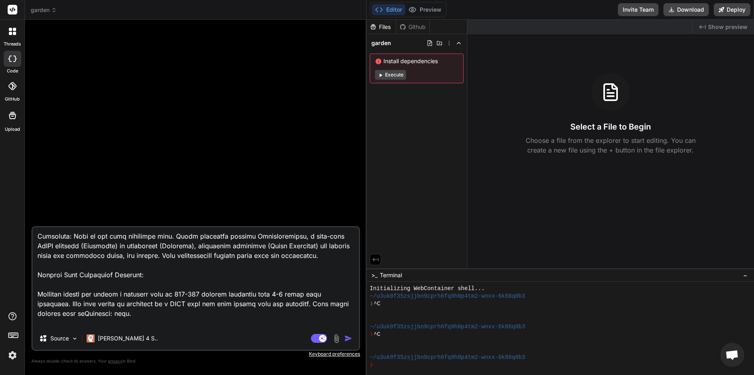
type textarea "I would like to build the following: Project Brief: Community Garden Planner Ap…"
type textarea "x"
type textarea "I would like to build the following: Project Brief: Community Garden Planner Ap…"
type textarea "x"
type textarea "I would like to build the following: Project Brief: Community Garden Planner Ap…"
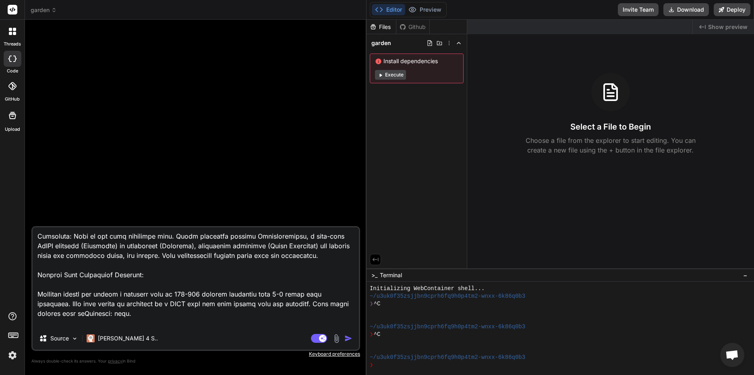
type textarea "x"
type textarea "I would like to build the following: Project Brief: Community Garden Planner Ap…"
type textarea "x"
type textarea "I would like to build the following: Project Brief: Community Garden Planner Ap…"
type textarea "x"
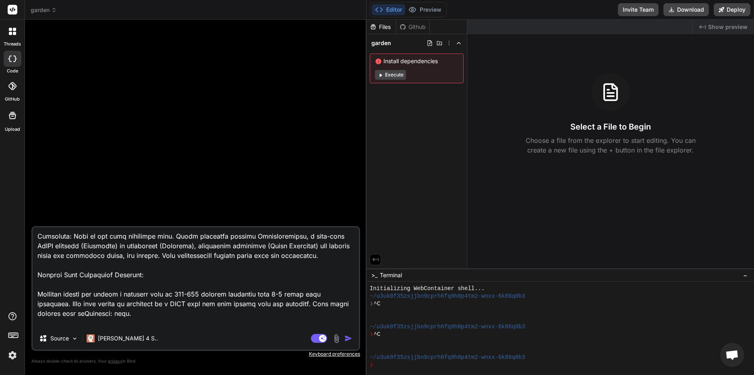
type textarea "I would like to build the following: Project Brief: Community Garden Planner Ap…"
type textarea "x"
type textarea "I would like to build the following: Project Brief: Community Garden Planner Ap…"
type textarea "x"
type textarea "I would like to build the following: Project Brief: Community Garden Planner Ap…"
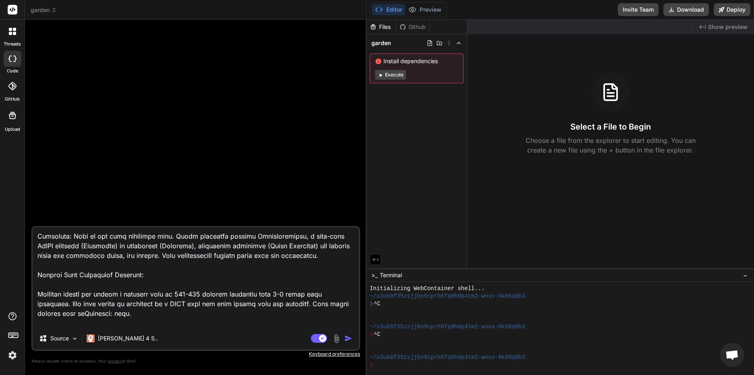
type textarea "x"
type textarea "I would like to build the following: Project Brief: Community Garden Planner Ap…"
type textarea "x"
type textarea "I would like to build the following: Project Brief: Community Garden Planner Ap…"
type textarea "x"
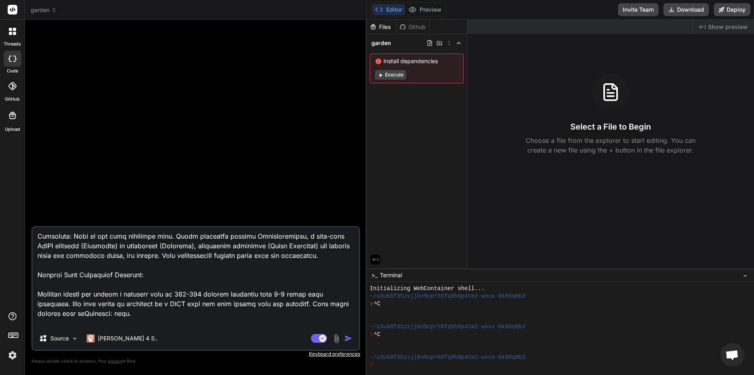
type textarea "I would like to build the following: Project Brief: Community Garden Planner Ap…"
type textarea "x"
type textarea "I would like to build the following: Project Brief: Community Garden Planner Ap…"
type textarea "x"
type textarea "I would like to build the following: Project Brief: Community Garden Planner Ap…"
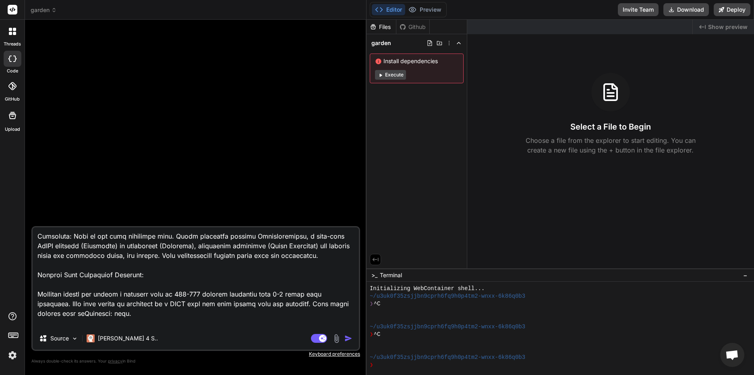
type textarea "x"
type textarea "I would like to build the following: Project Brief: Community Garden Planner Ap…"
type textarea "x"
type textarea "I would like to build the following: Project Brief: Community Garden Planner Ap…"
type textarea "x"
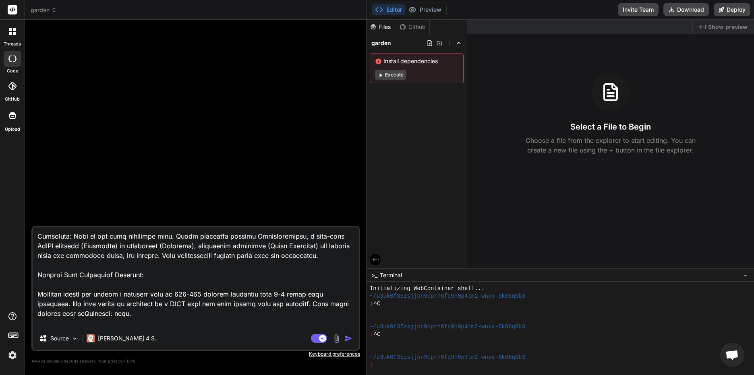
type textarea "I would like to build the following: Project Brief: Community Garden Planner Ap…"
type textarea "x"
type textarea "I would like to build the following: Project Brief: Community Garden Planner Ap…"
type textarea "x"
type textarea "I would like to build the following: Project Brief: Community Garden Planner Ap…"
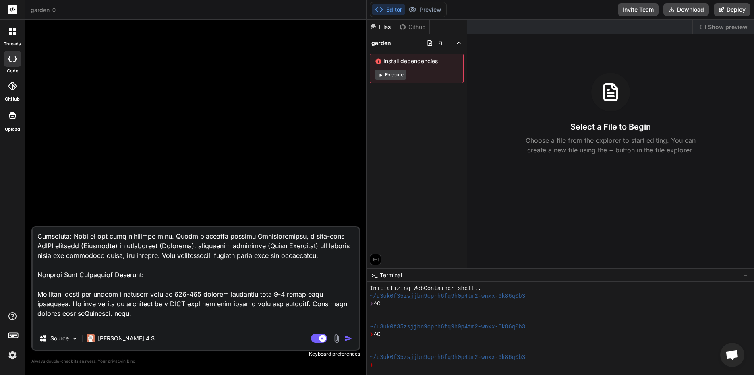
type textarea "x"
type textarea "I would like to build the following: Project Brief: Community Garden Planner Ap…"
type textarea "x"
type textarea "I would like to build the following: Project Brief: Community Garden Planner Ap…"
type textarea "x"
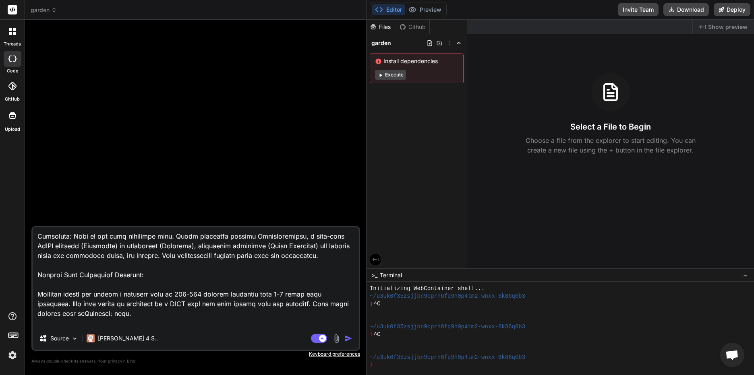
type textarea "I would like to build the following: Project Brief: Community Garden Planner Ap…"
type textarea "x"
type textarea "I would like to build the following: Project Brief: Community Garden Planner Ap…"
type textarea "x"
type textarea "I would like to build the following: Project Brief: Community Garden Planner Ap…"
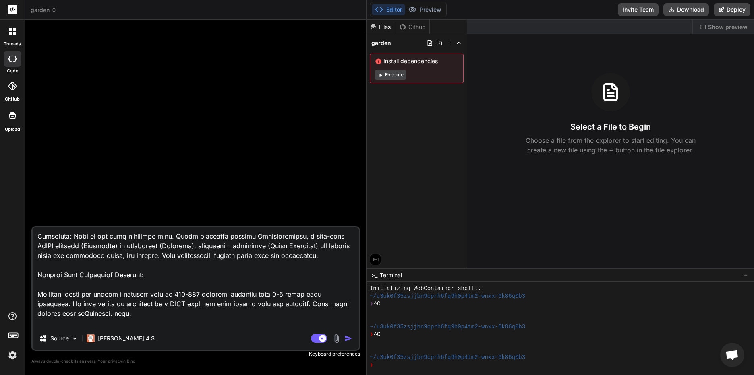
type textarea "x"
type textarea "I would like to build the following: Project Brief: Community Garden Planner Ap…"
type textarea "x"
type textarea "I would like to build the following: Project Brief: Community Garden Planner Ap…"
type textarea "x"
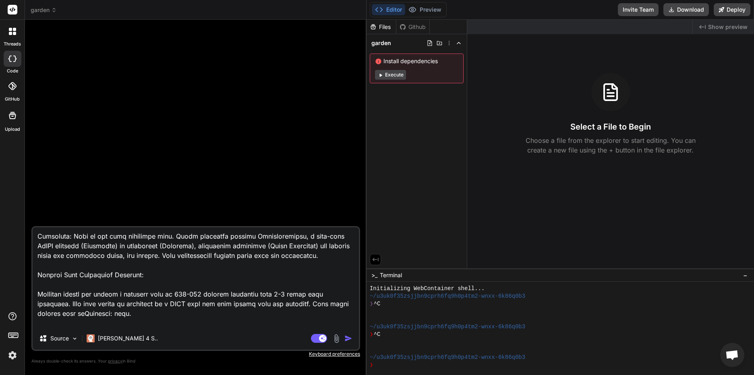
type textarea "I would like to build the following: Project Brief: Community Garden Planner Ap…"
type textarea "x"
type textarea "I would like to build the following: Project Brief: Community Garden Planner Ap…"
type textarea "x"
type textarea "I would like to build the following: Project Brief: Community Garden Planner Ap…"
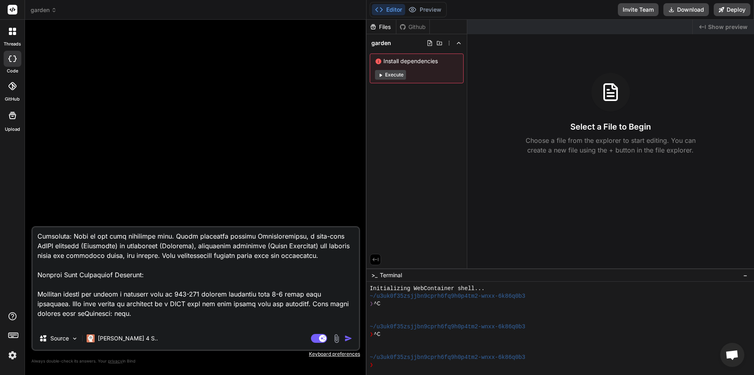
type textarea "x"
type textarea "I would like to build the following: Project Brief: Community Garden Planner Ap…"
type textarea "x"
type textarea "I would like to build the following: Project Brief: Community Garden Planner Ap…"
type textarea "x"
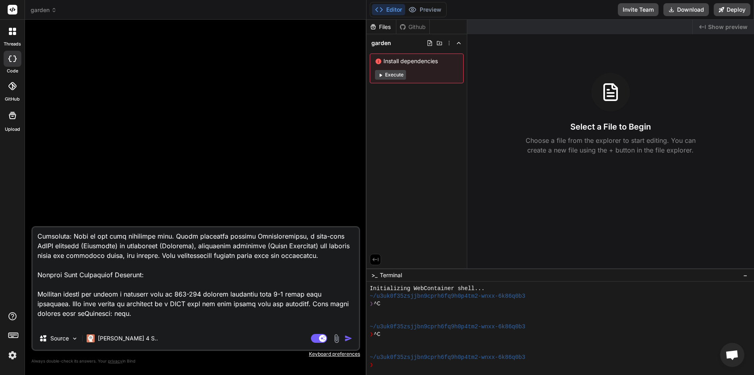
type textarea "I would like to build the following: Project Brief: Community Garden Planner Ap…"
type textarea "x"
type textarea "I would like to build the following: Project Brief: Community Garden Planner Ap…"
type textarea "x"
type textarea "I would like to build the following: Project Brief: Community Garden Planner Ap…"
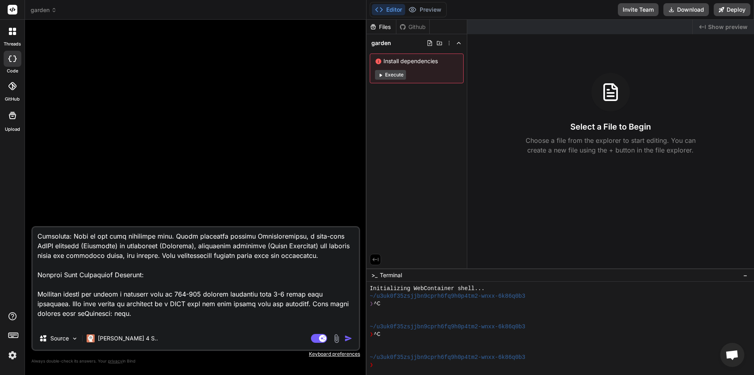
type textarea "x"
type textarea "I would like to build the following: Project Brief: Community Garden Planner Ap…"
type textarea "x"
type textarea "I would like to build the following: Project Brief: Community Garden Planner Ap…"
type textarea "x"
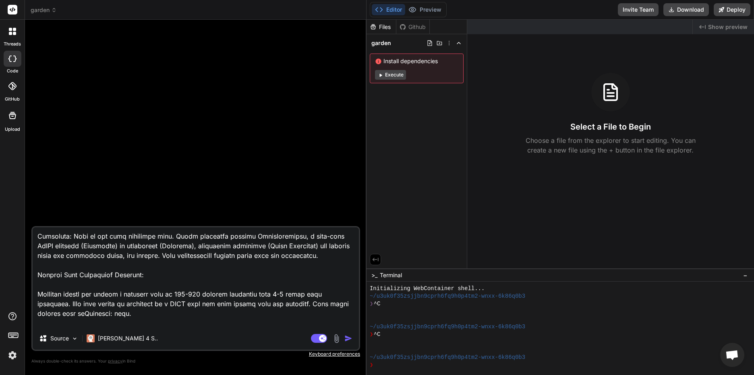
type textarea "I would like to build the following: Project Brief: Community Garden Planner Ap…"
type textarea "x"
type textarea "I would like to build the following: Project Brief: Community Garden Planner Ap…"
type textarea "x"
type textarea "I would like to build the following: Project Brief: Community Garden Planner Ap…"
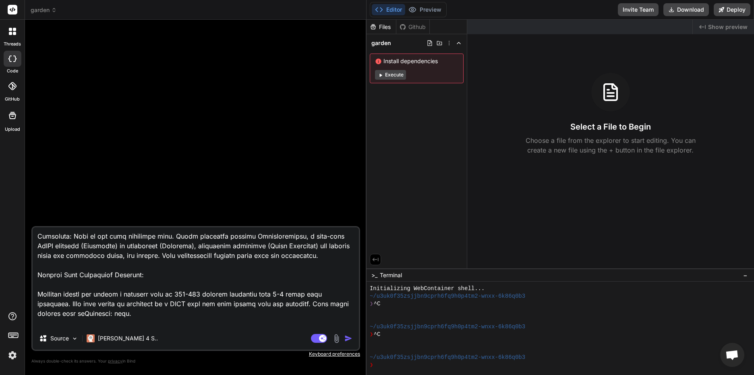
type textarea "x"
type textarea "I would like to build the following: Project Brief: Community Garden Planner Ap…"
type textarea "x"
type textarea "I would like to build the following: Project Brief: Community Garden Planner Ap…"
type textarea "x"
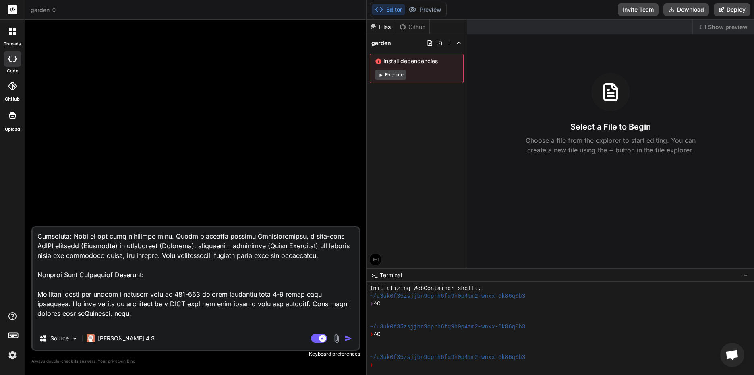
type textarea "I would like to build the following: Project Brief: Community Garden Planner Ap…"
type textarea "x"
type textarea "I would like to build the following: Project Brief: Community Garden Planner Ap…"
type textarea "x"
type textarea "I would like to build the following: Project Brief: Community Garden Planner Ap…"
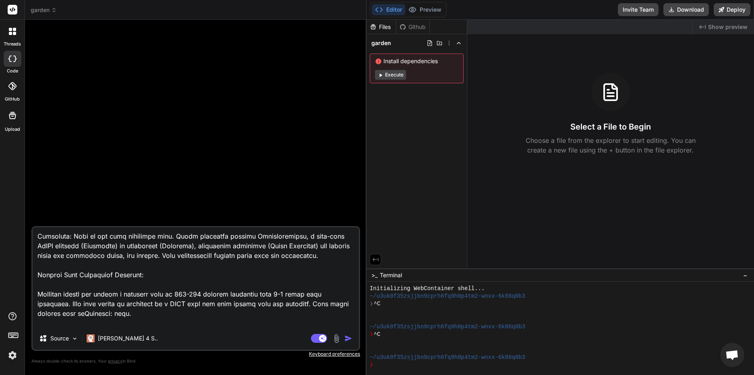
type textarea "x"
type textarea "I would like to build the following: Project Brief: Community Garden Planner Ap…"
type textarea "x"
type textarea "I would like to build the following: Project Brief: Community Garden Planner Ap…"
type textarea "x"
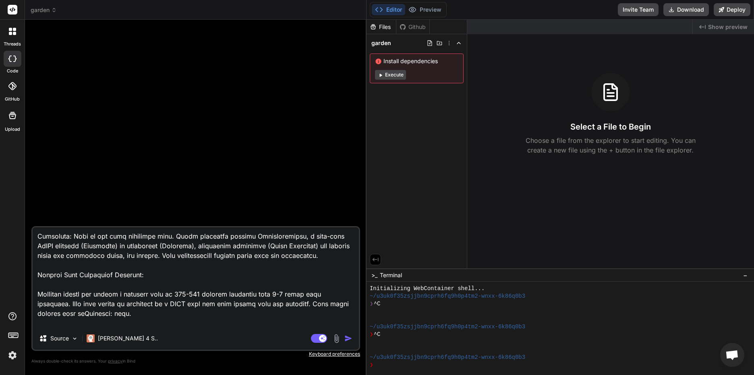
type textarea "I would like to build the following: Project Brief: Community Garden Planner Ap…"
type textarea "x"
type textarea "I would like to build the following: Project Brief: Community Garden Planner Ap…"
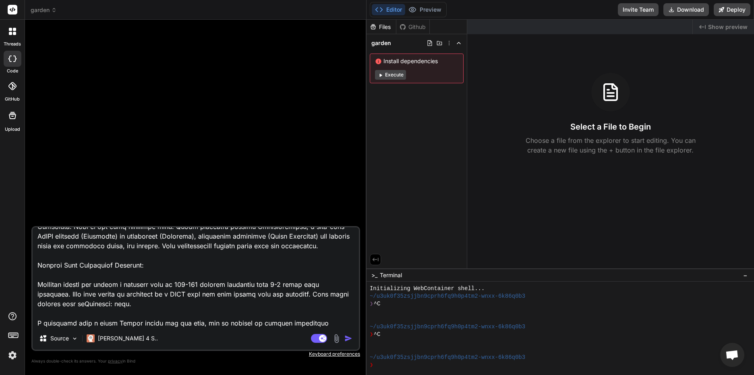
click at [306, 313] on textarea at bounding box center [196, 277] width 326 height 100
click at [119, 322] on textarea at bounding box center [196, 277] width 326 height 100
click at [347, 339] on img "button" at bounding box center [348, 339] width 8 height 8
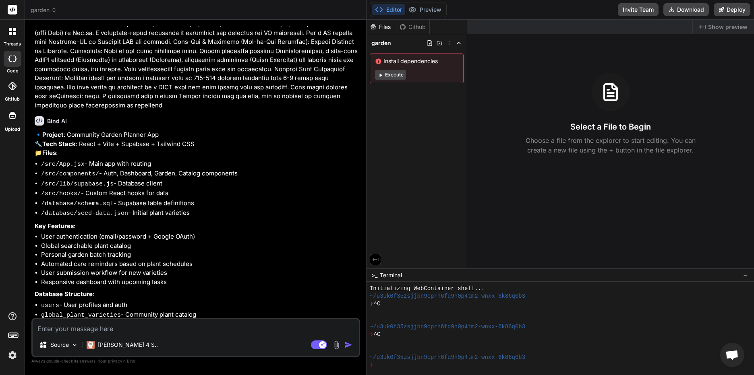
scroll to position [373, 0]
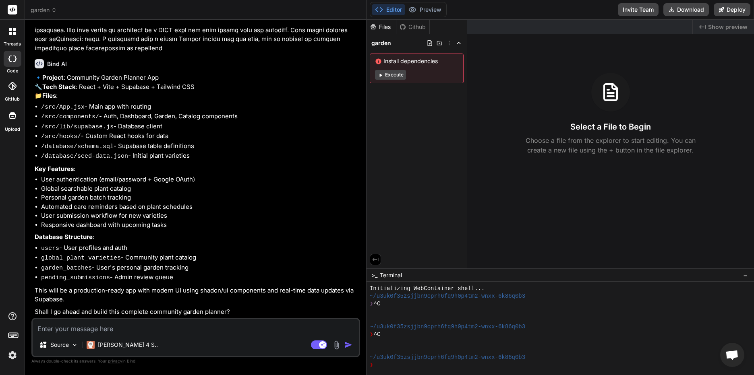
click at [202, 329] on textarea at bounding box center [196, 326] width 326 height 14
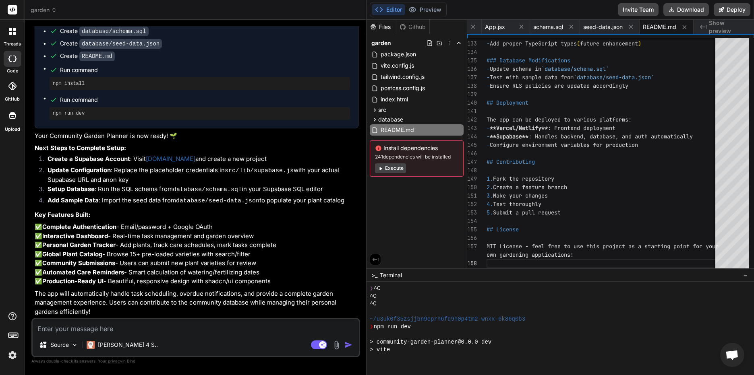
scroll to position [390, 0]
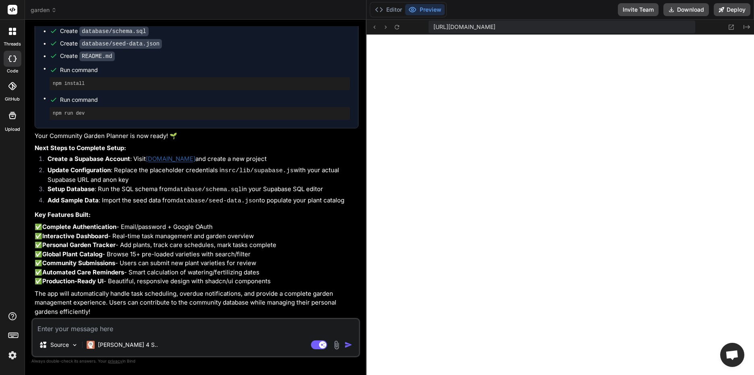
click at [137, 299] on p "The app will automatically handle task scheduling, overdue notifications, and p…" at bounding box center [197, 302] width 324 height 27
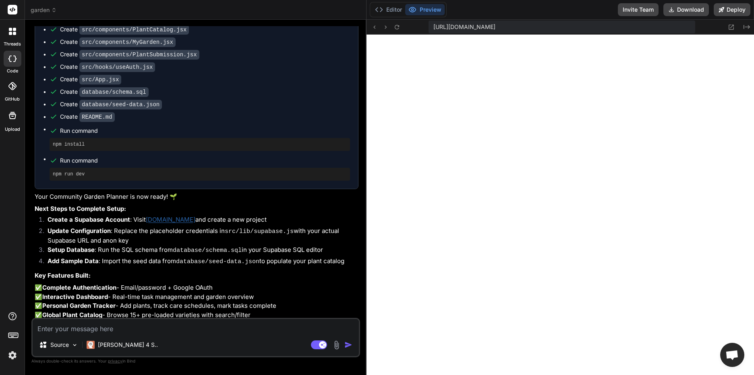
scroll to position [967, 0]
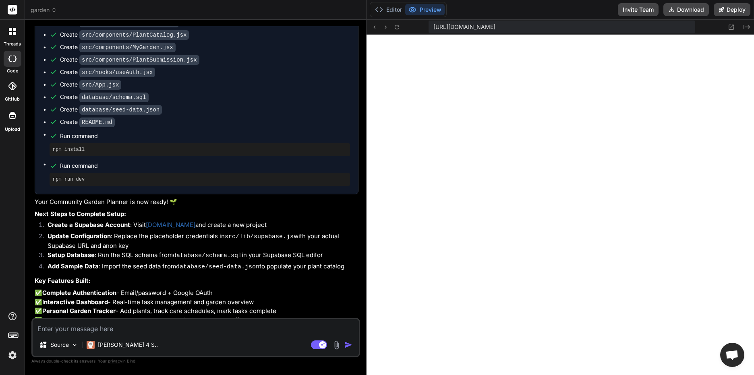
click at [425, 11] on button "Preview" at bounding box center [424, 9] width 39 height 11
click at [733, 355] on span "Open chat" at bounding box center [731, 355] width 13 height 11
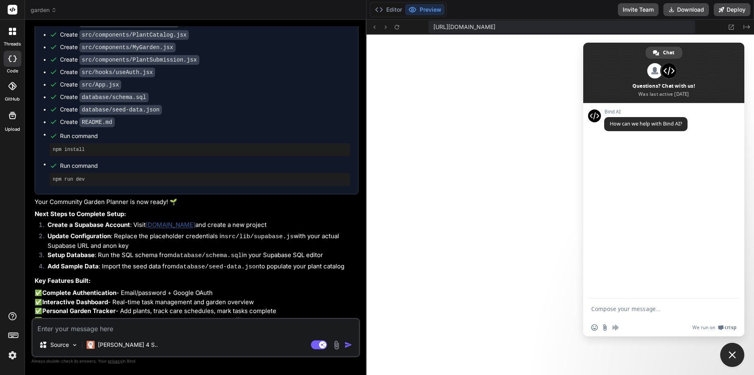
click at [733, 355] on span "Close chat" at bounding box center [731, 354] width 7 height 7
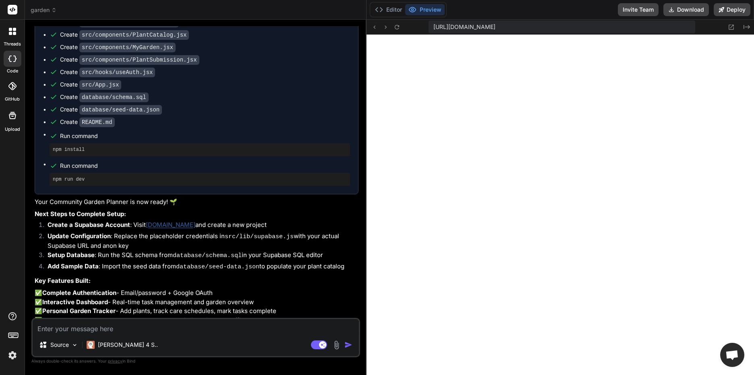
click at [419, 8] on button "Preview" at bounding box center [424, 9] width 39 height 11
click at [397, 29] on icon at bounding box center [397, 27] width 4 height 4
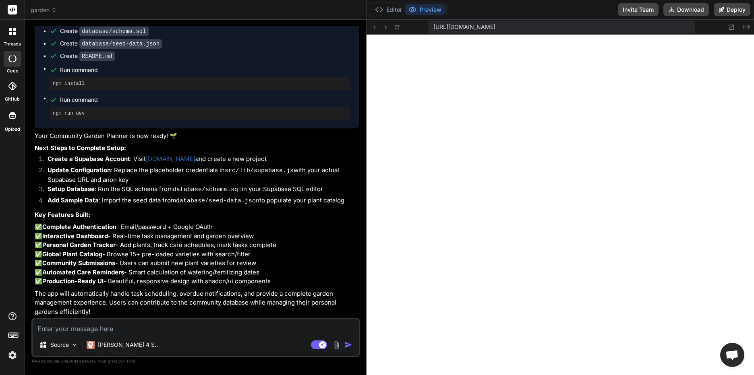
scroll to position [1087, 0]
click at [732, 26] on icon at bounding box center [731, 27] width 5 height 5
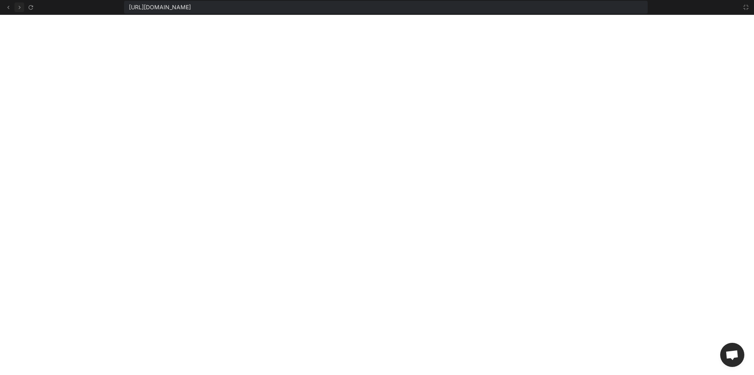
click at [21, 5] on icon at bounding box center [19, 7] width 7 height 7
click at [10, 6] on icon at bounding box center [8, 7] width 7 height 7
click at [745, 6] on icon at bounding box center [745, 7] width 6 height 6
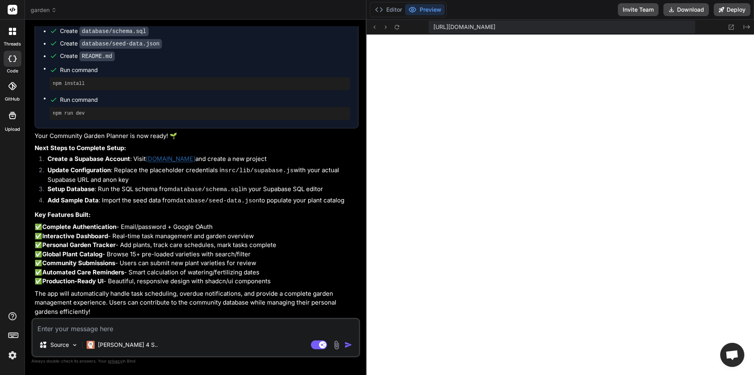
click at [134, 324] on textarea at bounding box center [196, 326] width 326 height 14
click at [170, 155] on link "[DOMAIN_NAME]" at bounding box center [171, 159] width 50 height 8
click at [106, 327] on textarea at bounding box center [196, 326] width 326 height 14
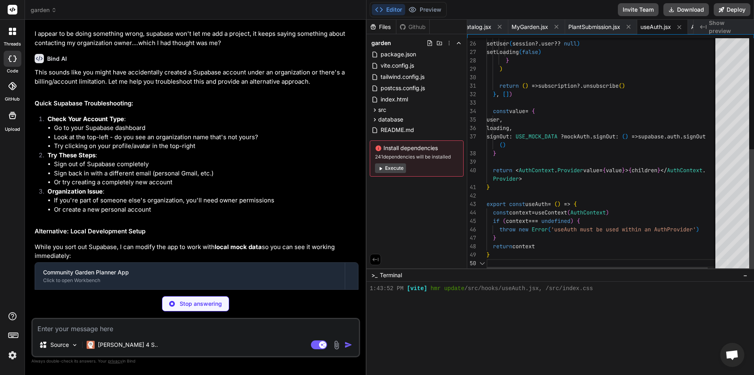
scroll to position [444, 0]
drag, startPoint x: 81, startPoint y: 327, endPoint x: 72, endPoint y: 331, distance: 9.5
click at [72, 331] on textarea at bounding box center [196, 326] width 326 height 14
drag, startPoint x: 77, startPoint y: 327, endPoint x: 61, endPoint y: 331, distance: 16.9
click at [61, 331] on textarea at bounding box center [196, 326] width 326 height 14
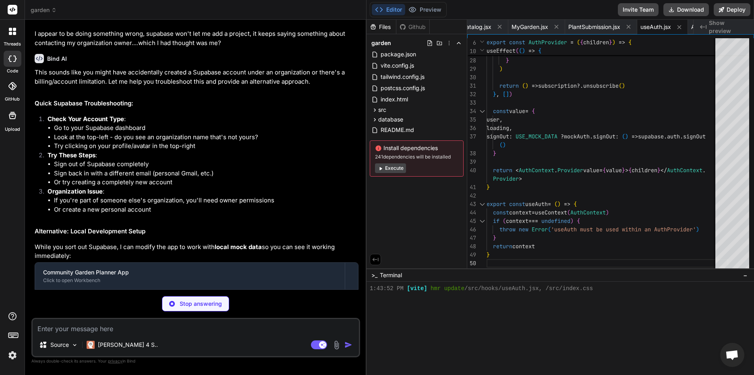
click at [61, 331] on textarea at bounding box center [196, 326] width 326 height 14
click at [91, 329] on textarea at bounding box center [196, 326] width 326 height 14
drag, startPoint x: 94, startPoint y: 325, endPoint x: 87, endPoint y: 326, distance: 7.7
click at [87, 325] on textarea at bounding box center [196, 326] width 326 height 14
click at [86, 326] on textarea at bounding box center [196, 326] width 326 height 14
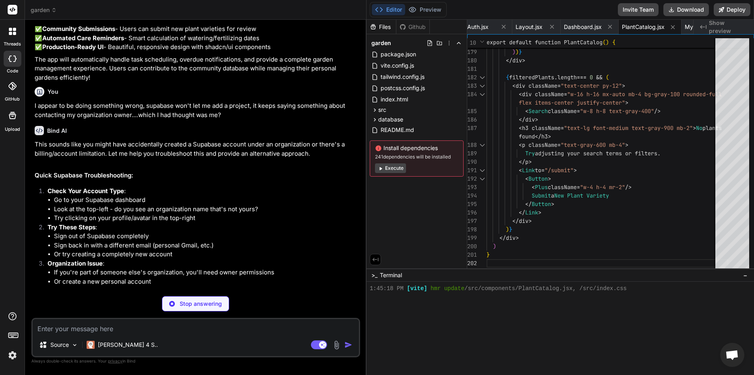
scroll to position [467, 0]
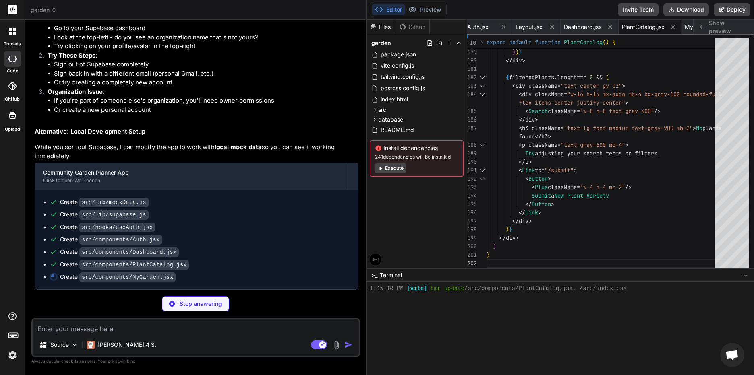
click at [188, 303] on p "Stop answering" at bounding box center [201, 304] width 42 height 8
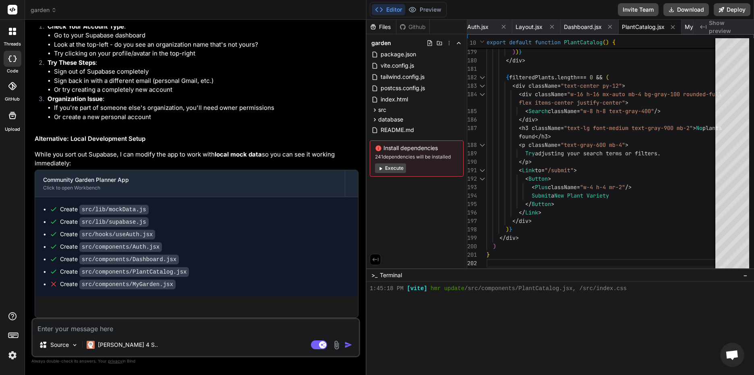
scroll to position [1486, 0]
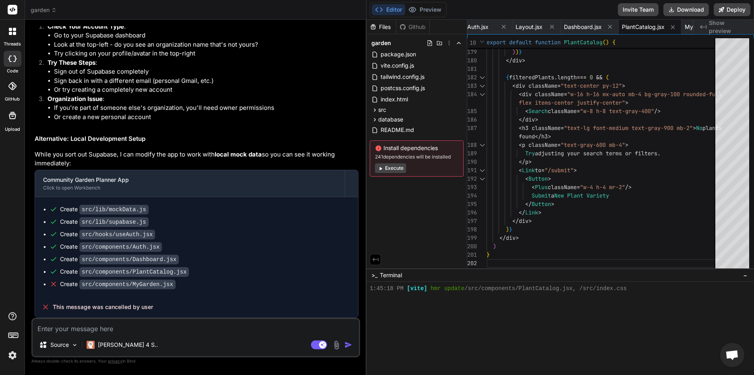
click at [140, 330] on textarea at bounding box center [196, 326] width 326 height 14
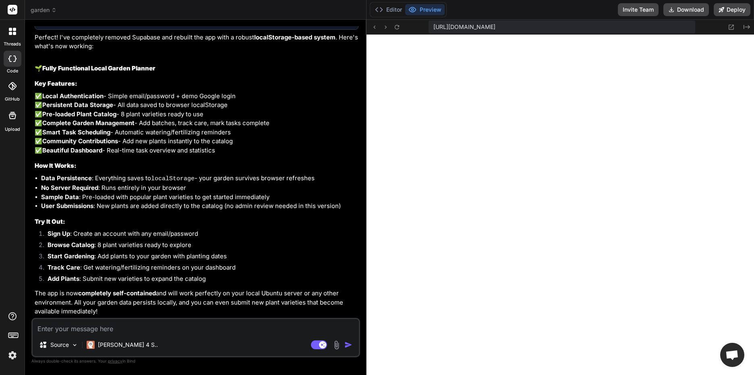
scroll to position [2086, 0]
click at [148, 236] on li "Sign Up : Create an account with any email/password" at bounding box center [199, 234] width 317 height 11
click at [190, 239] on li "Sign Up : Create an account with any email/password" at bounding box center [199, 234] width 317 height 11
click at [382, 9] on icon at bounding box center [379, 10] width 8 height 8
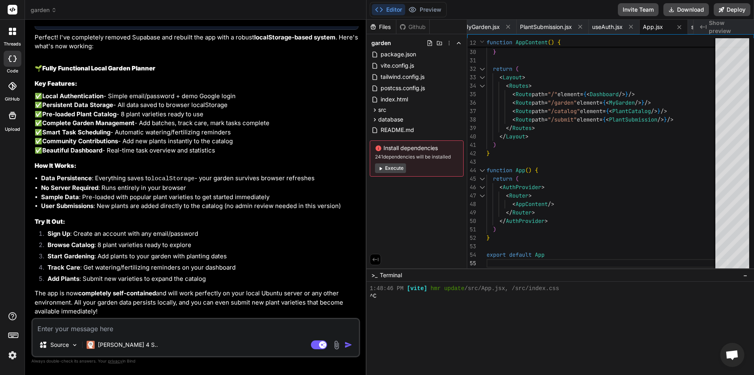
click at [388, 168] on button "Execute" at bounding box center [390, 168] width 31 height 10
click at [143, 330] on textarea at bounding box center [196, 326] width 326 height 14
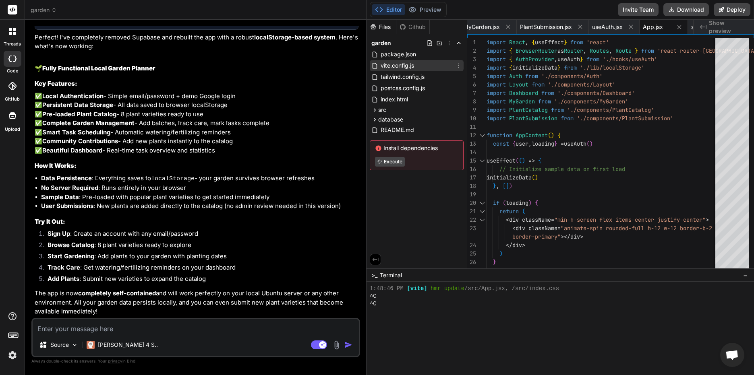
click at [398, 67] on span "vite.config.js" at bounding box center [397, 66] width 35 height 10
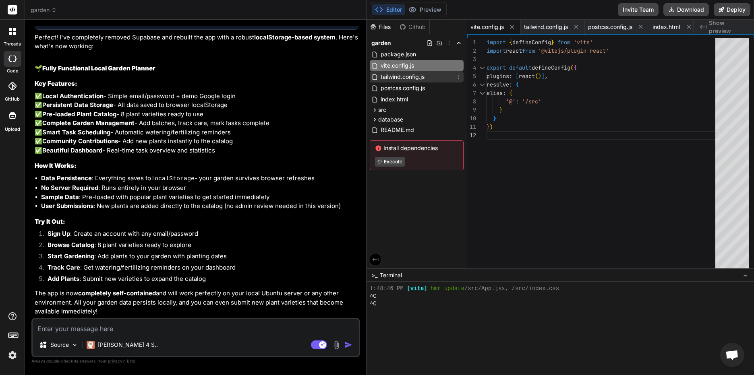
click at [403, 77] on span "tailwind.config.js" at bounding box center [402, 77] width 45 height 10
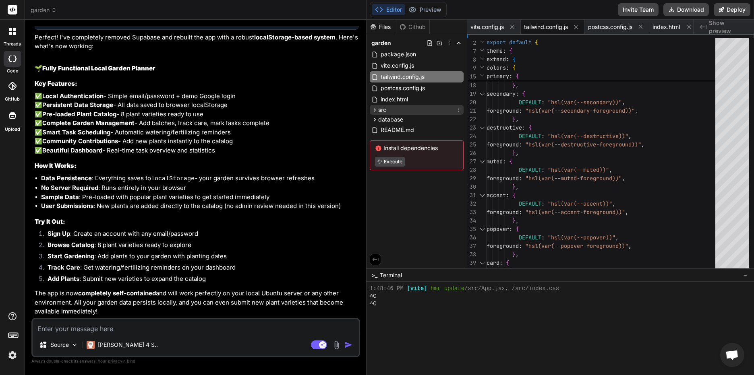
click at [397, 108] on div "src" at bounding box center [417, 110] width 94 height 10
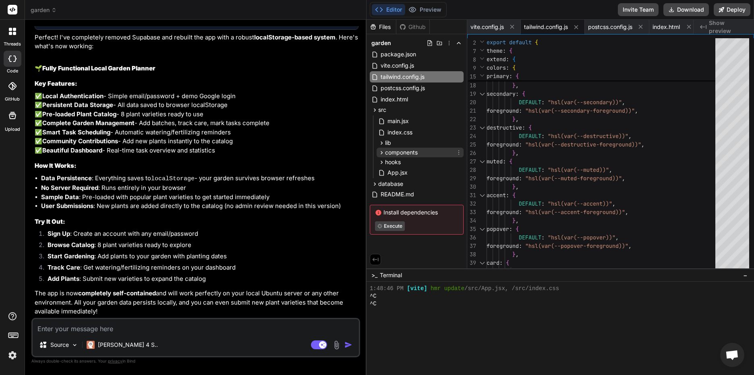
click at [410, 150] on span "components" at bounding box center [401, 153] width 33 height 8
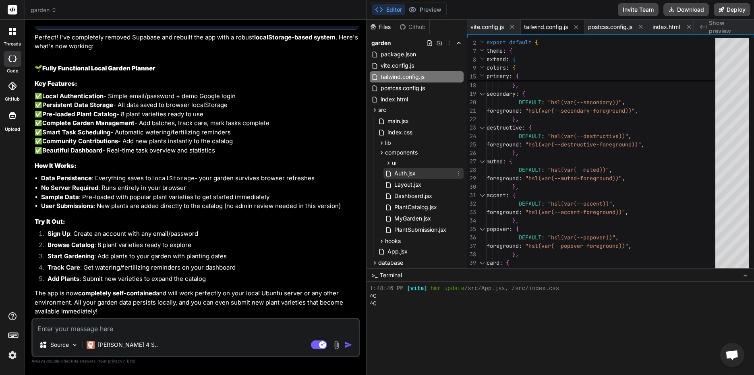
click at [409, 173] on span "Auth.jsx" at bounding box center [404, 174] width 23 height 10
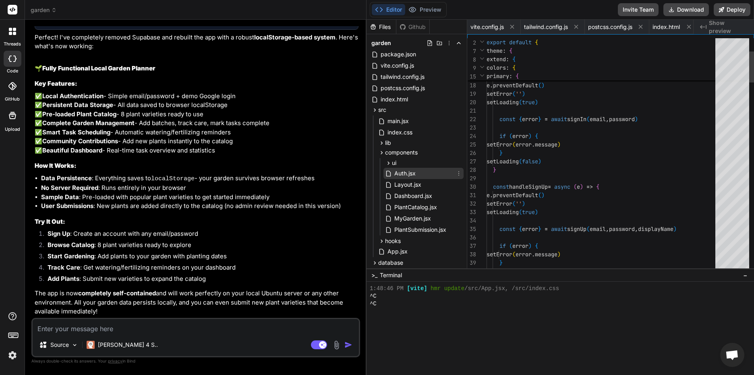
scroll to position [0, 598]
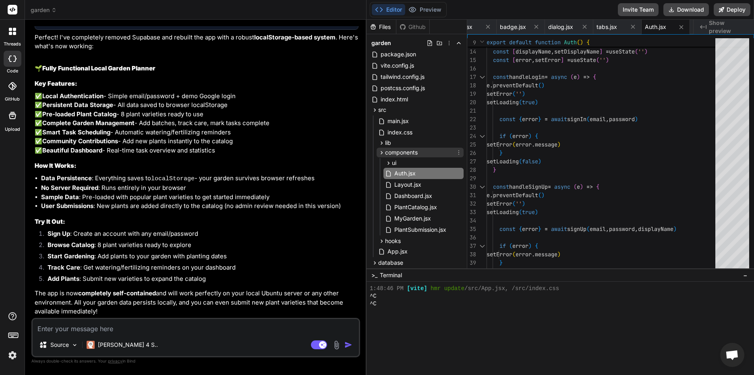
click at [407, 149] on span "components" at bounding box center [401, 153] width 33 height 8
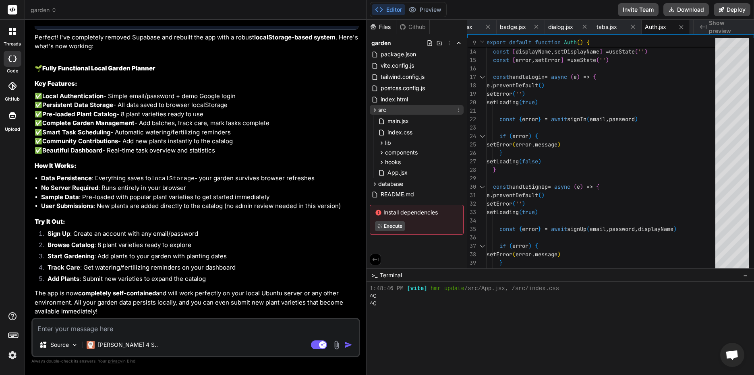
click at [400, 111] on div "src" at bounding box center [417, 110] width 94 height 10
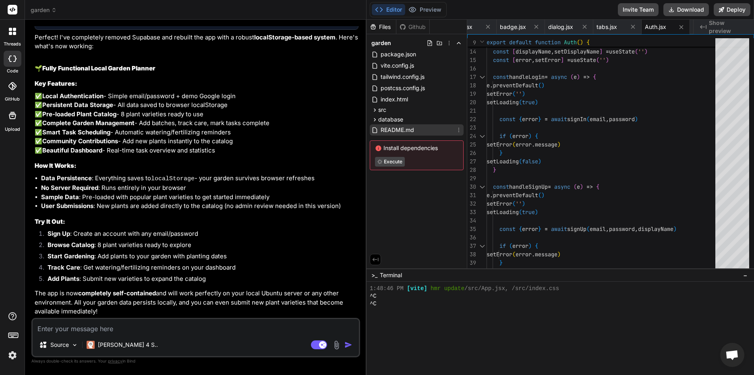
click at [405, 131] on span "README.md" at bounding box center [397, 130] width 35 height 10
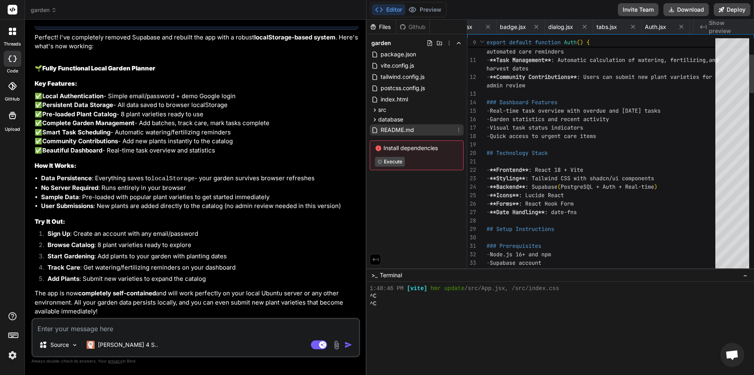
scroll to position [0, 1161]
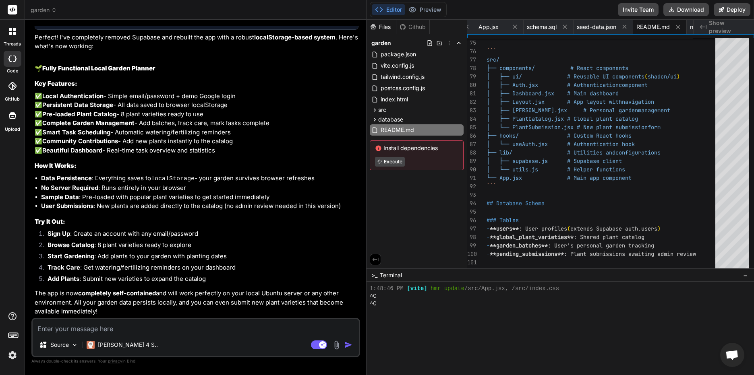
click at [110, 326] on textarea at bounding box center [196, 326] width 326 height 14
click at [109, 326] on textarea at bounding box center [196, 326] width 326 height 14
click at [427, 8] on button "Preview" at bounding box center [424, 9] width 39 height 11
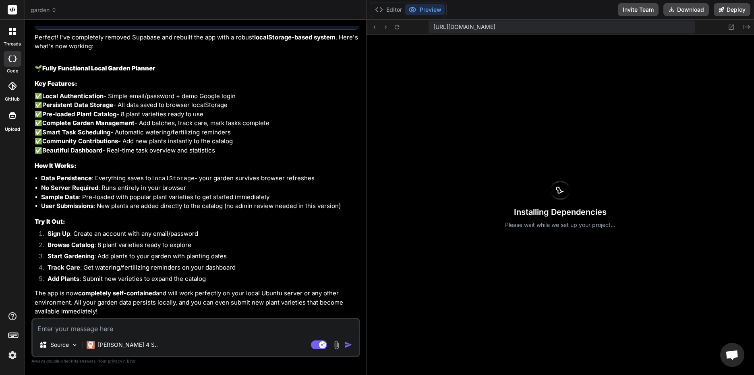
click at [81, 326] on textarea at bounding box center [196, 326] width 326 height 14
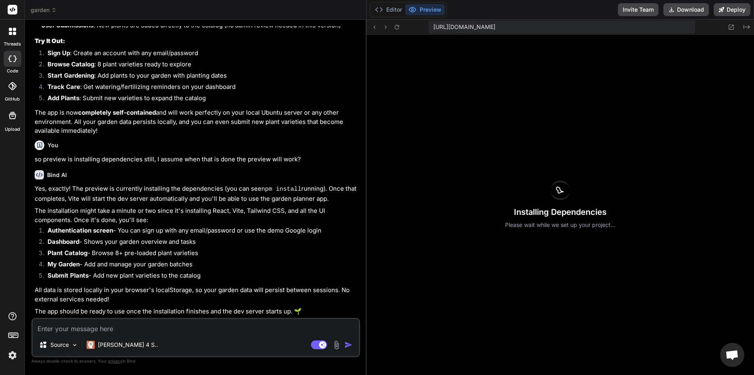
scroll to position [2266, 0]
click at [140, 328] on textarea at bounding box center [196, 326] width 326 height 14
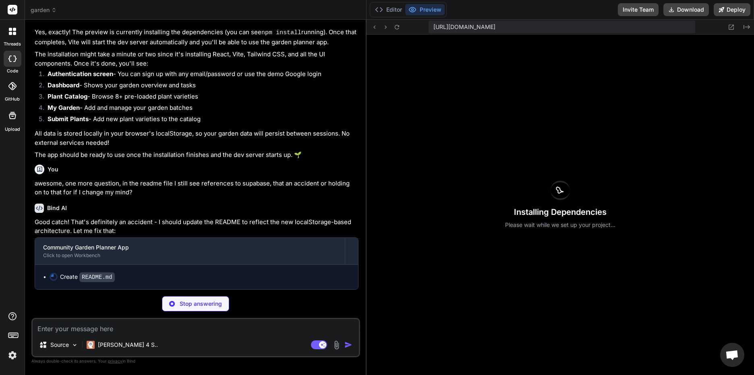
scroll to position [2422, 0]
click at [165, 326] on textarea at bounding box center [196, 326] width 326 height 14
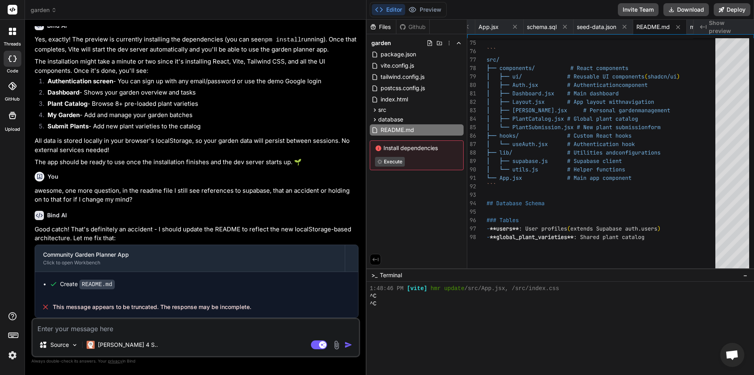
scroll to position [2415, 0]
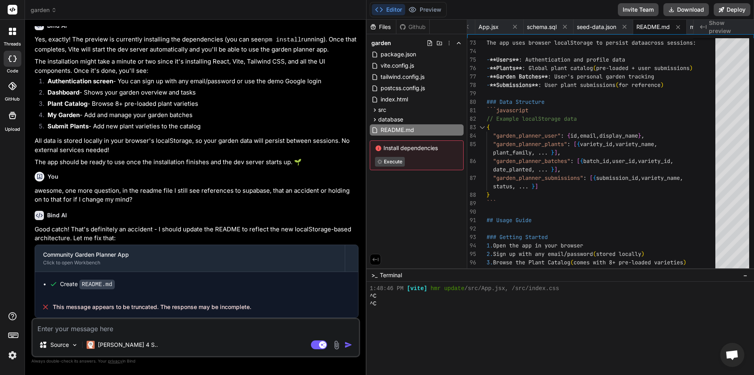
click at [249, 304] on span "This message appears to be truncated. The response may be incomplete." at bounding box center [152, 307] width 198 height 8
click at [353, 259] on div at bounding box center [351, 258] width 13 height 13
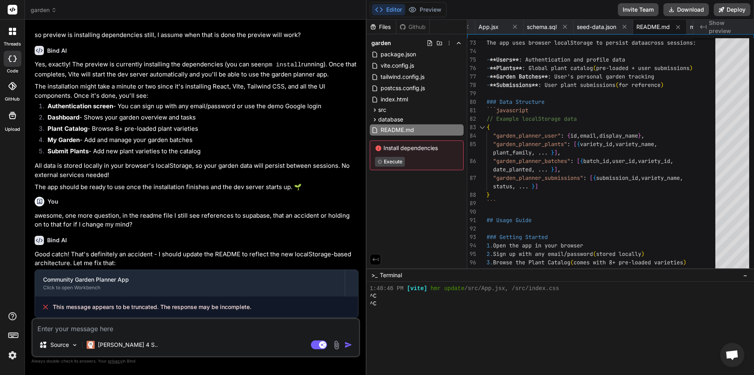
scroll to position [2390, 0]
click at [45, 307] on icon at bounding box center [45, 307] width 4 height 4
click at [225, 309] on span "This message appears to be truncated. The response may be incomplete." at bounding box center [152, 307] width 198 height 8
click at [112, 328] on textarea at bounding box center [196, 326] width 326 height 14
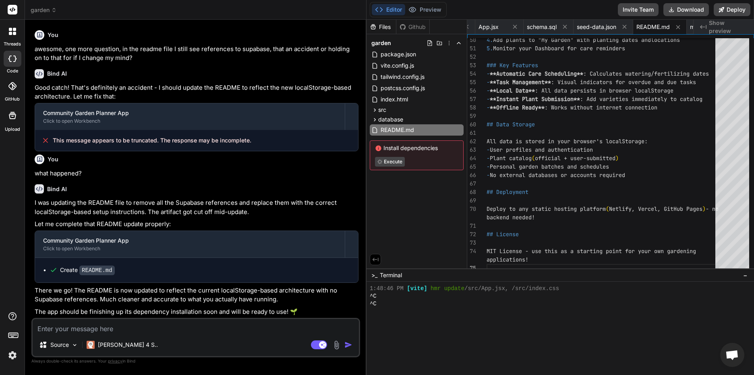
scroll to position [2557, 0]
click at [261, 323] on textarea at bounding box center [196, 326] width 326 height 14
click at [228, 314] on p "The app should be finishing up its dependency installation soon and will be rea…" at bounding box center [197, 312] width 324 height 9
click at [418, 10] on button "Preview" at bounding box center [424, 9] width 39 height 11
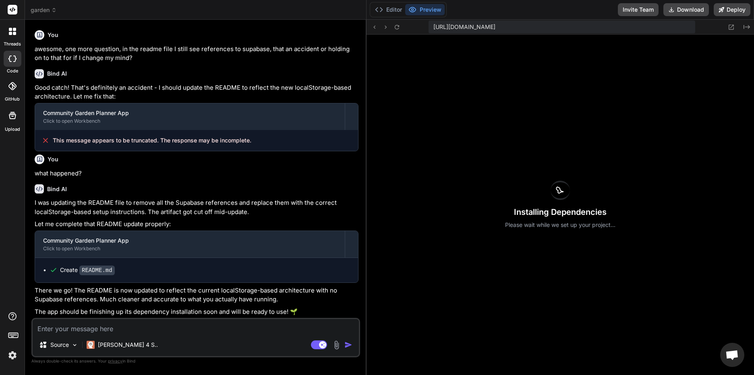
click at [475, 150] on div "Installing Dependencies Please wait while we set up your project..." at bounding box center [559, 205] width 387 height 341
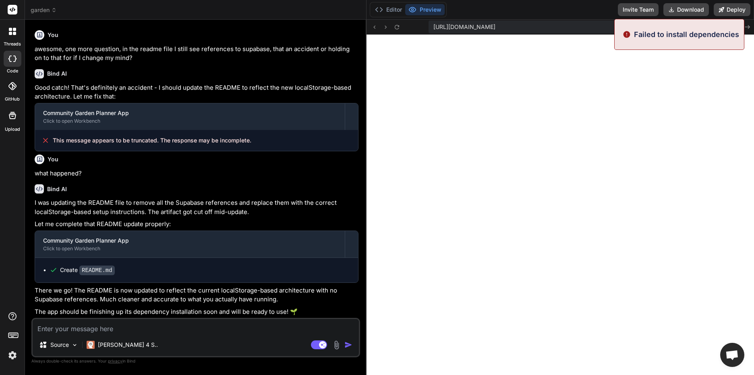
click at [630, 33] on img at bounding box center [626, 34] width 8 height 11
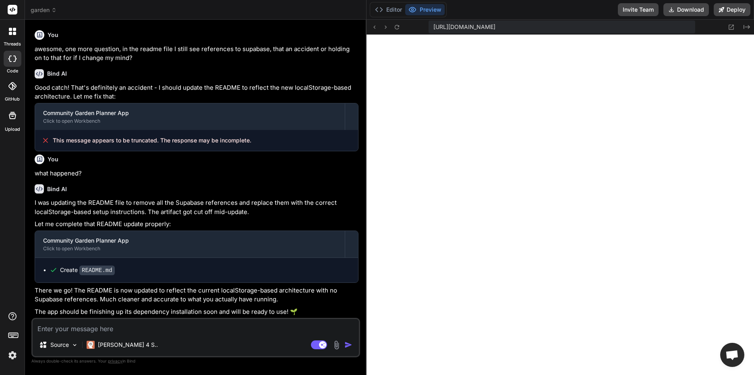
click at [54, 330] on textarea at bounding box center [196, 326] width 326 height 14
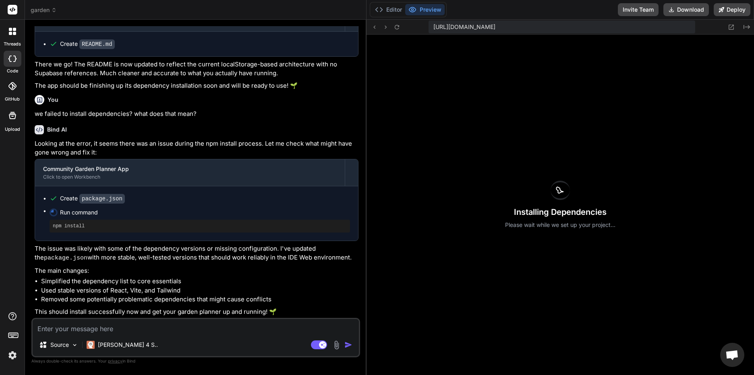
scroll to position [2783, 0]
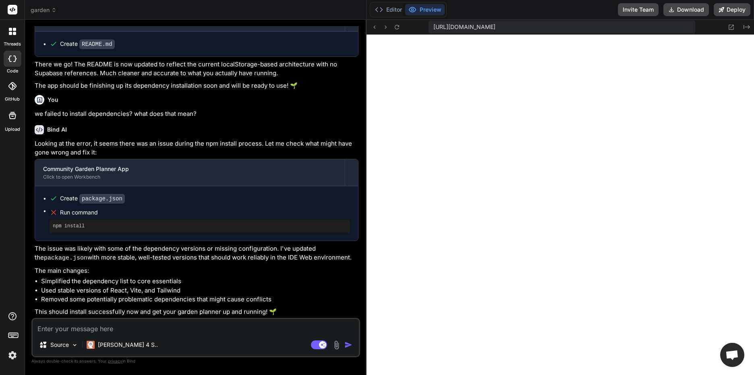
click at [244, 279] on li "Simplified the dependency list to core essentials" at bounding box center [199, 281] width 317 height 9
click at [421, 8] on button "Preview" at bounding box center [424, 9] width 39 height 11
click at [388, 7] on button "Editor" at bounding box center [388, 9] width 33 height 11
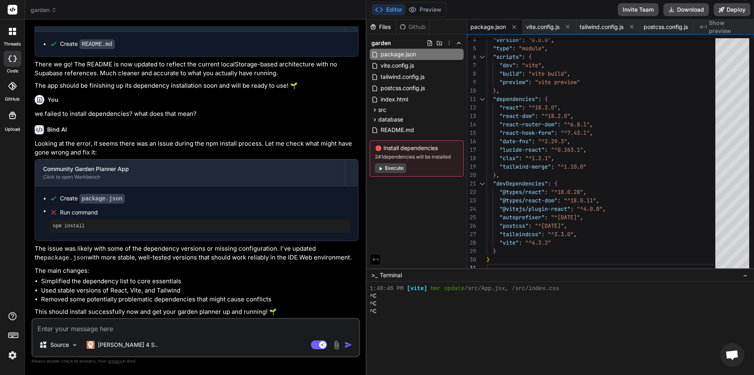
click at [393, 169] on button "Execute" at bounding box center [390, 168] width 31 height 10
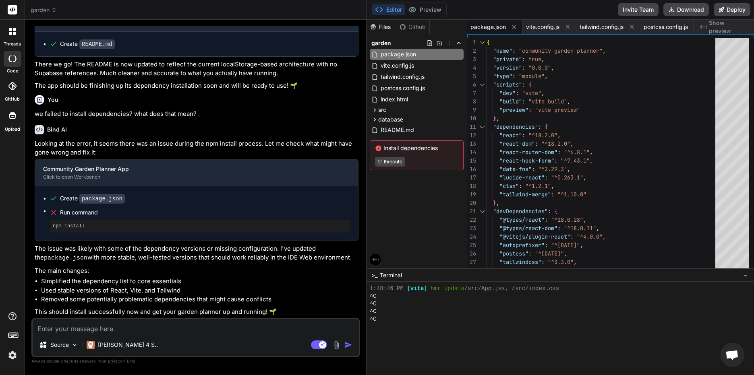
click at [214, 276] on div "Looking at the error, it seems there was an issue during the npm install proces…" at bounding box center [197, 228] width 324 height 178
click at [277, 312] on p "This should install successfully now and get your garden planner up and running…" at bounding box center [197, 312] width 324 height 9
click at [170, 319] on div "Source Claude 4 S.. Agent Mode. When this toggle is activated, AI automatically…" at bounding box center [195, 337] width 328 height 39
click at [149, 330] on textarea at bounding box center [196, 326] width 326 height 14
click at [379, 27] on div "Files" at bounding box center [380, 27] width 29 height 8
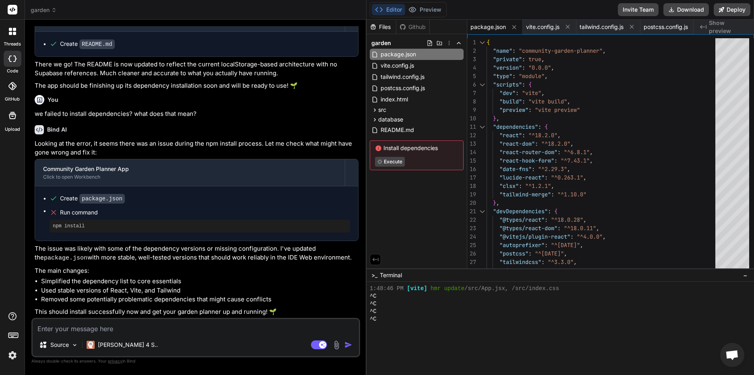
click at [417, 27] on div "Github" at bounding box center [412, 27] width 33 height 8
click at [386, 26] on div "Files" at bounding box center [380, 27] width 29 height 8
click at [401, 88] on span "postcss.config.js" at bounding box center [403, 88] width 46 height 10
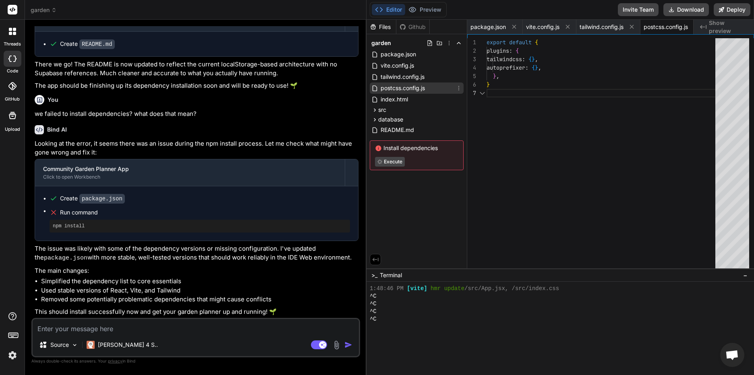
scroll to position [0, 14]
click at [397, 102] on span "index.html" at bounding box center [394, 100] width 29 height 10
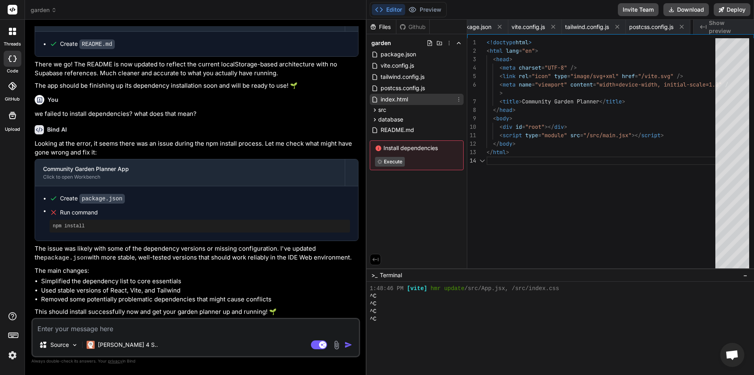
scroll to position [0, 63]
click at [423, 9] on button "Preview" at bounding box center [424, 9] width 39 height 11
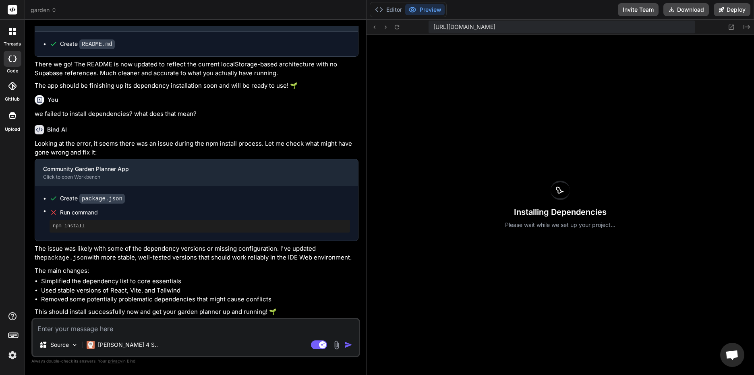
click at [108, 323] on textarea at bounding box center [196, 326] width 326 height 14
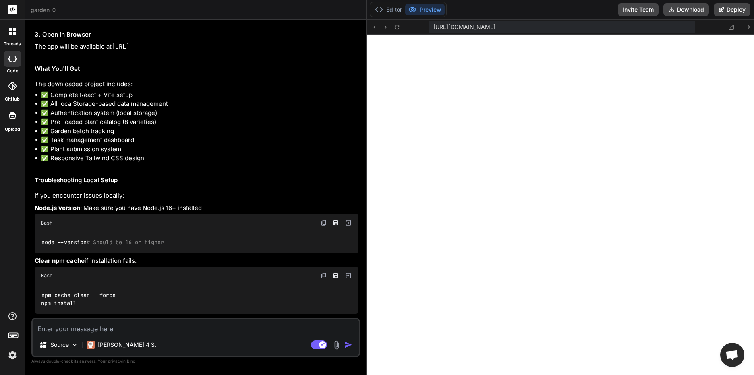
scroll to position [3140, 0]
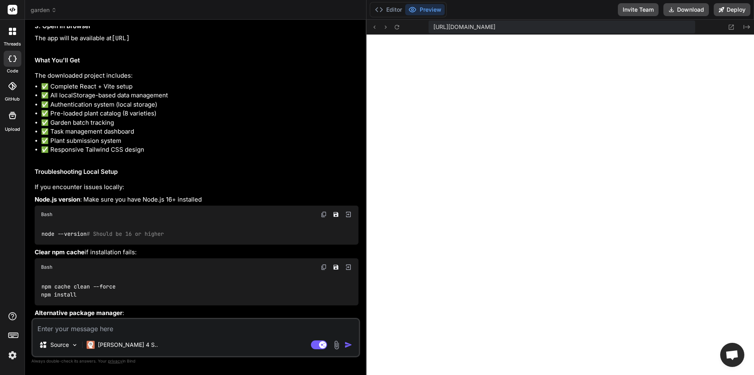
click at [114, 330] on textarea at bounding box center [196, 326] width 326 height 14
click at [96, 332] on textarea at bounding box center [196, 326] width 326 height 14
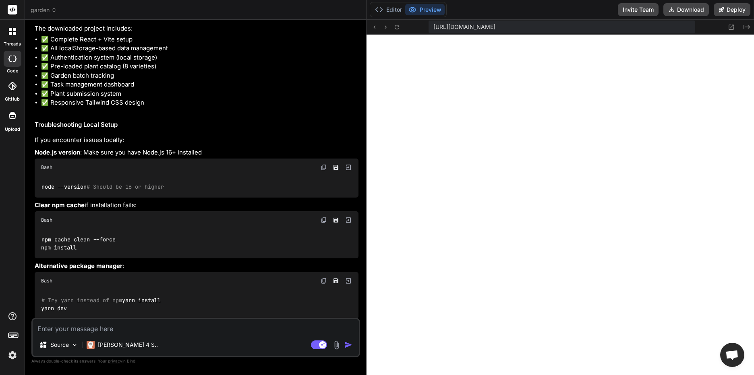
scroll to position [3301, 0]
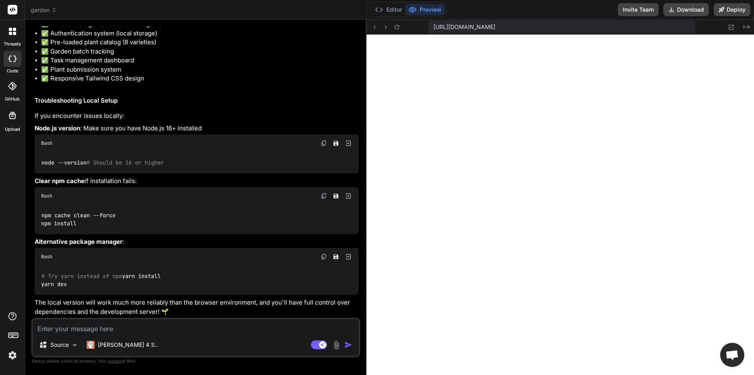
drag, startPoint x: 116, startPoint y: 327, endPoint x: 123, endPoint y: 326, distance: 7.7
click at [116, 327] on textarea at bounding box center [196, 326] width 326 height 14
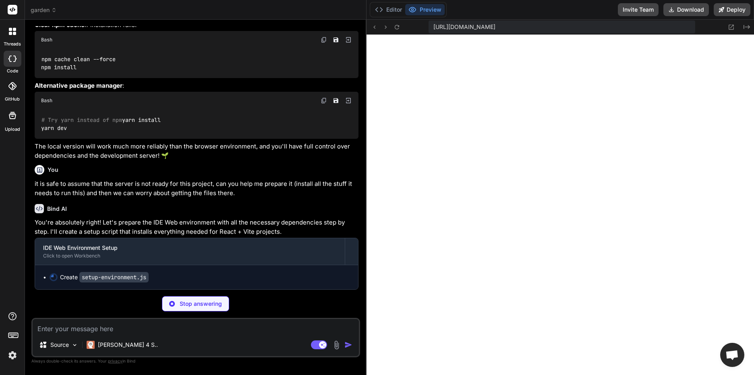
scroll to position [3542, 0]
click at [178, 306] on div "Stop answering" at bounding box center [195, 303] width 67 height 15
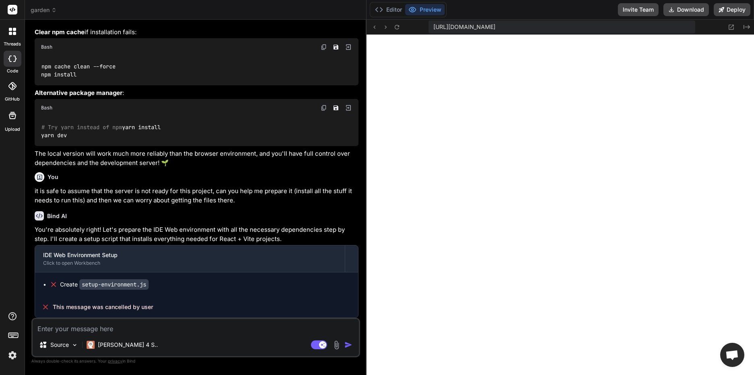
click at [125, 330] on textarea at bounding box center [196, 326] width 326 height 14
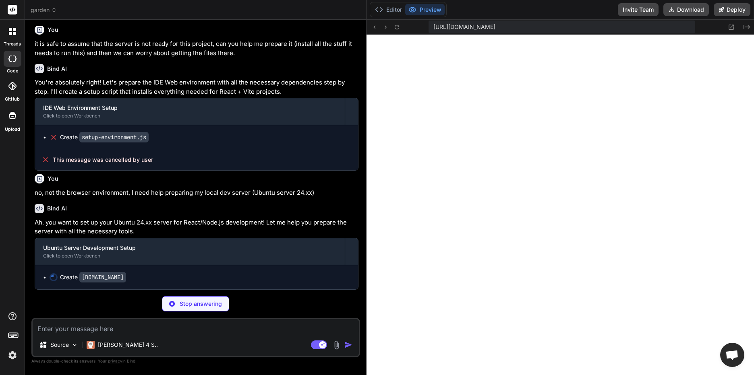
scroll to position [3682, 0]
click at [165, 327] on textarea at bounding box center [196, 326] width 326 height 14
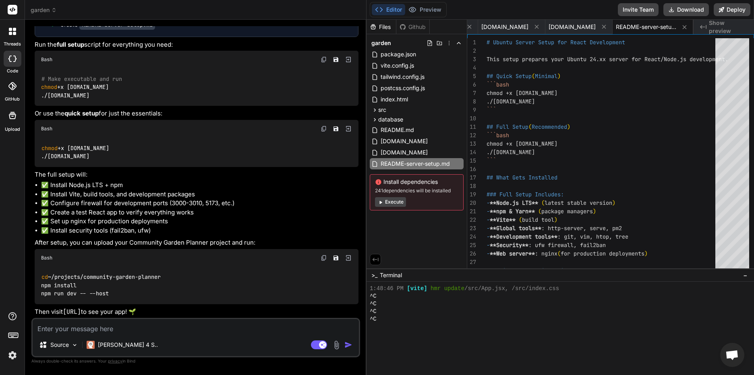
scroll to position [3884, 0]
click at [577, 21] on div "[DOMAIN_NAME]" at bounding box center [578, 27] width 67 height 14
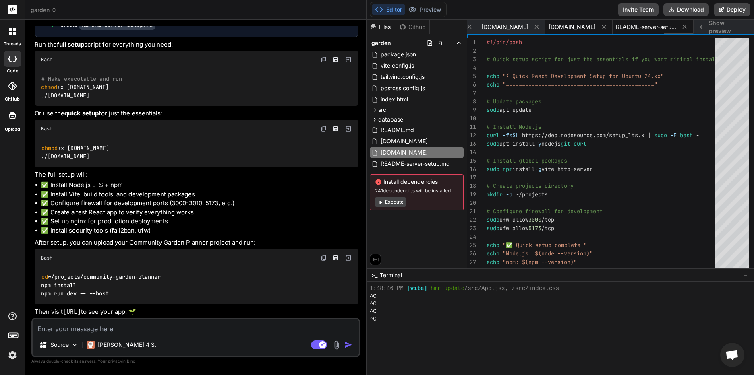
click at [647, 23] on span "README-server-setup.md" at bounding box center [646, 27] width 60 height 8
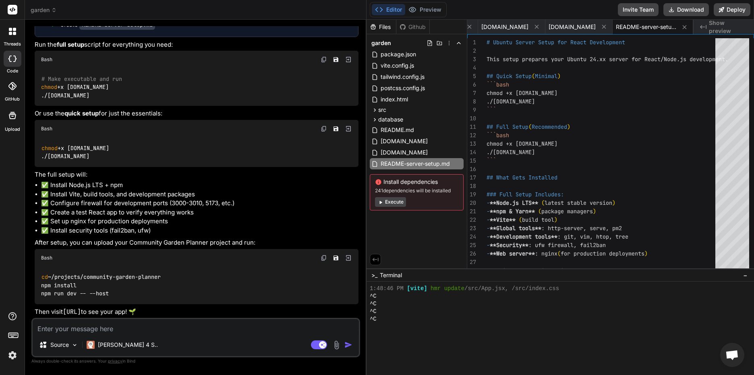
scroll to position [3879, 0]
click at [156, 106] on div "# Make executable and run chmod +x [DOMAIN_NAME] ./[DOMAIN_NAME]" at bounding box center [197, 86] width 324 height 37
click at [144, 325] on textarea at bounding box center [196, 326] width 326 height 14
click at [151, 324] on textarea at bounding box center [196, 326] width 326 height 14
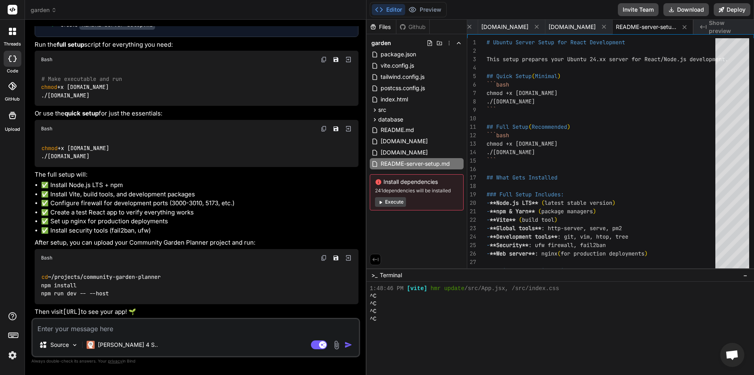
scroll to position [3799, 0]
click at [81, 328] on textarea at bounding box center [196, 326] width 326 height 14
click at [487, 28] on span "[DOMAIN_NAME]" at bounding box center [504, 27] width 47 height 8
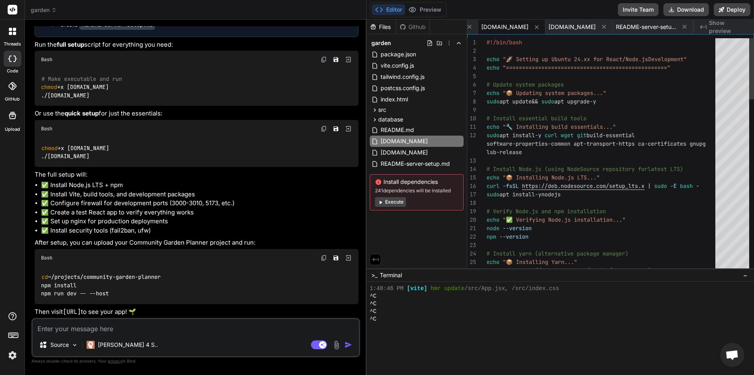
scroll to position [0, 0]
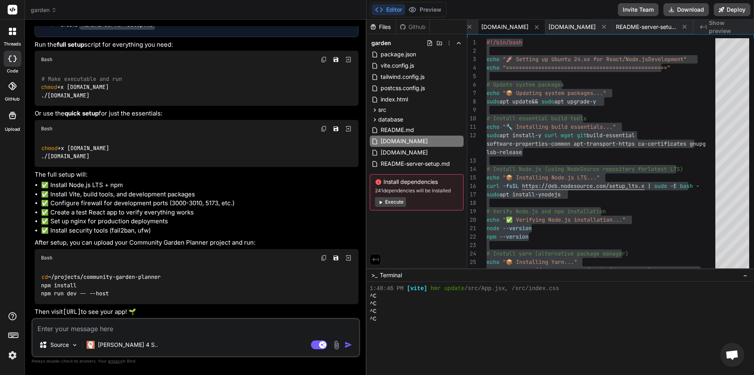
click at [322, 63] on img at bounding box center [323, 59] width 6 height 6
click at [190, 254] on div "Bash" at bounding box center [197, 258] width 324 height 18
click at [116, 330] on textarea at bounding box center [196, 326] width 326 height 14
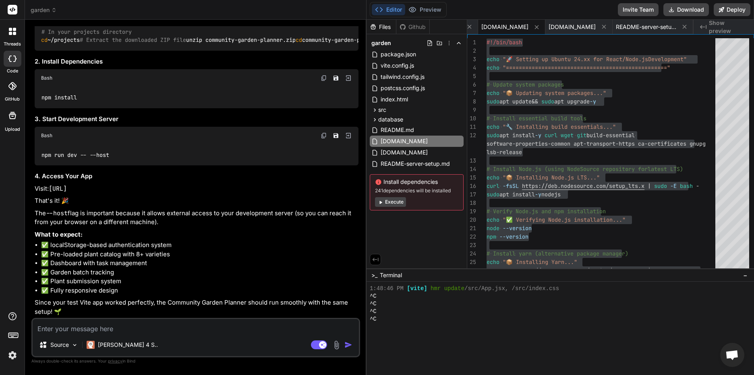
scroll to position [4254, 0]
click at [684, 8] on button "Download" at bounding box center [685, 9] width 45 height 13
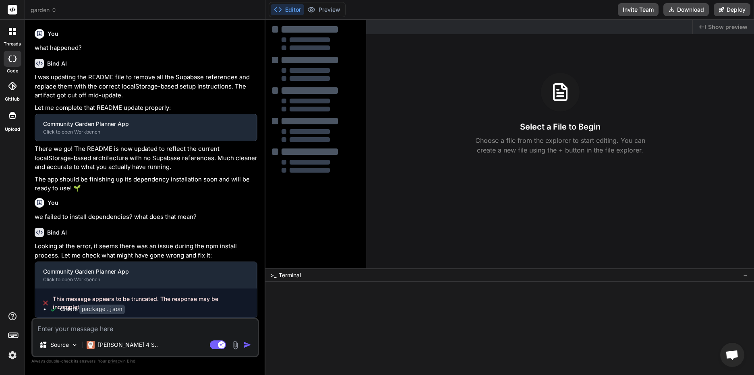
type textarea "x"
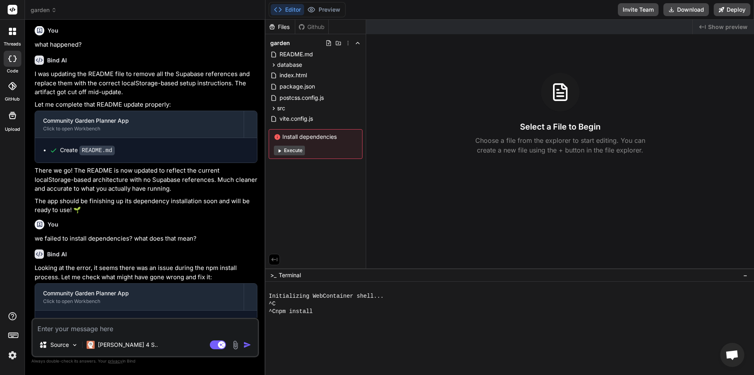
scroll to position [757, 0]
